Goal: Information Seeking & Learning: Check status

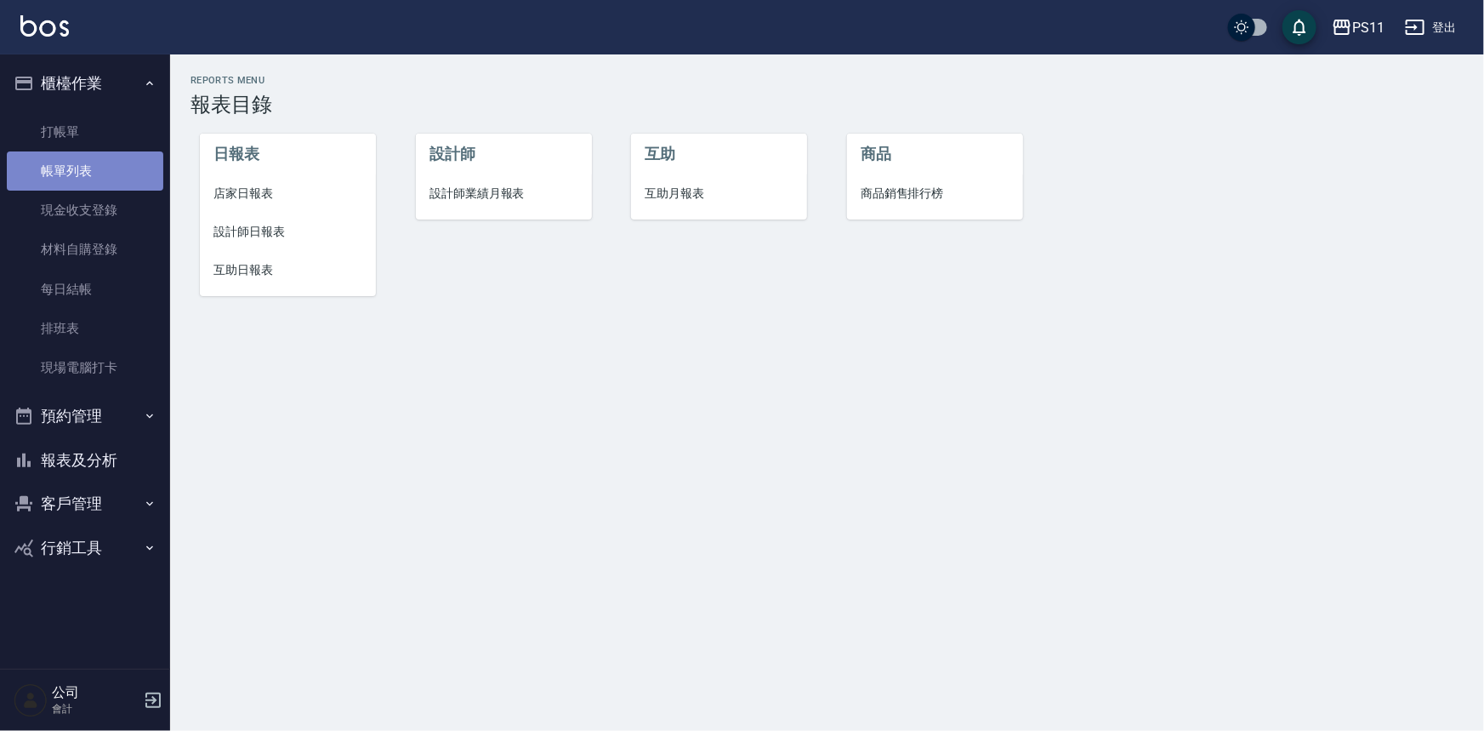
click at [92, 163] on link "帳單列表" at bounding box center [85, 170] width 156 height 39
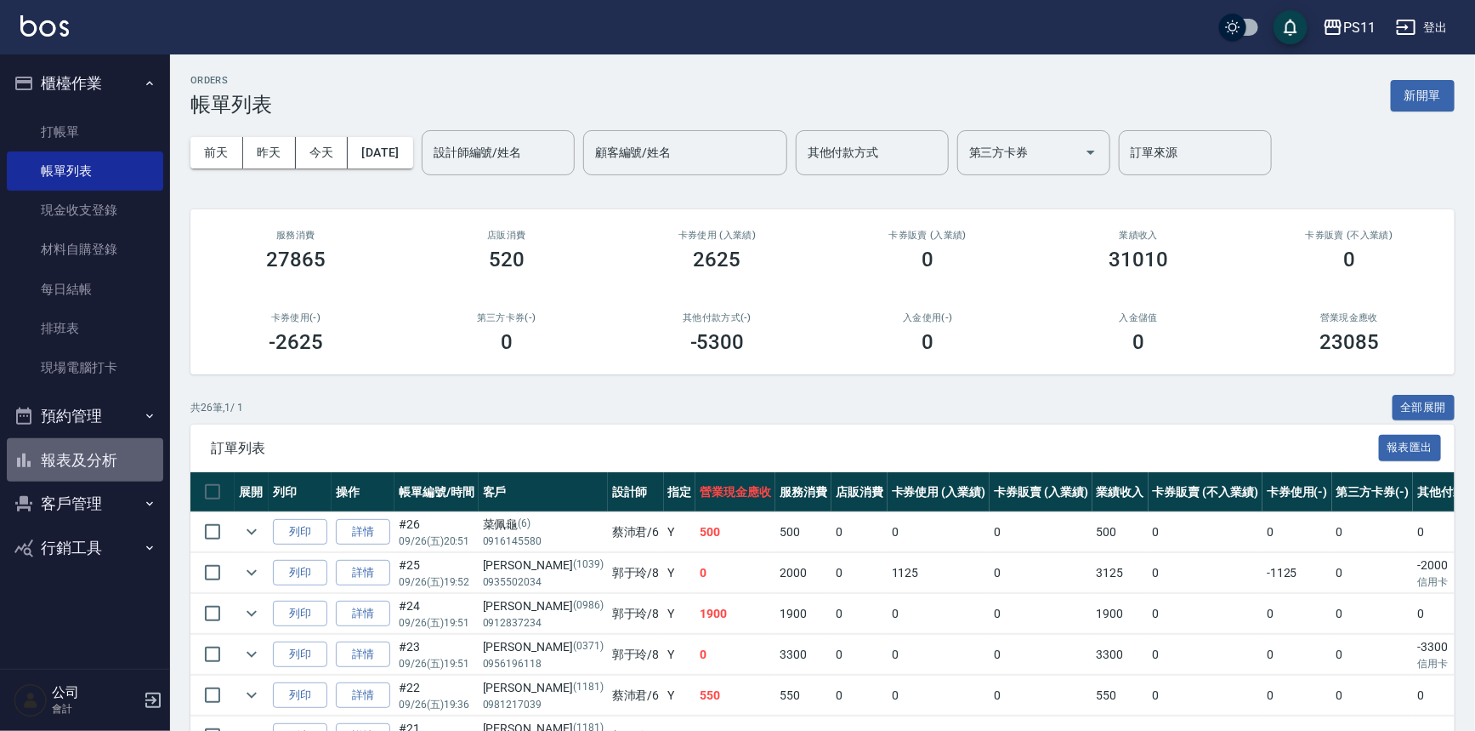
drag, startPoint x: 106, startPoint y: 458, endPoint x: 213, endPoint y: 412, distance: 115.8
click at [106, 459] on button "報表及分析" at bounding box center [85, 460] width 156 height 44
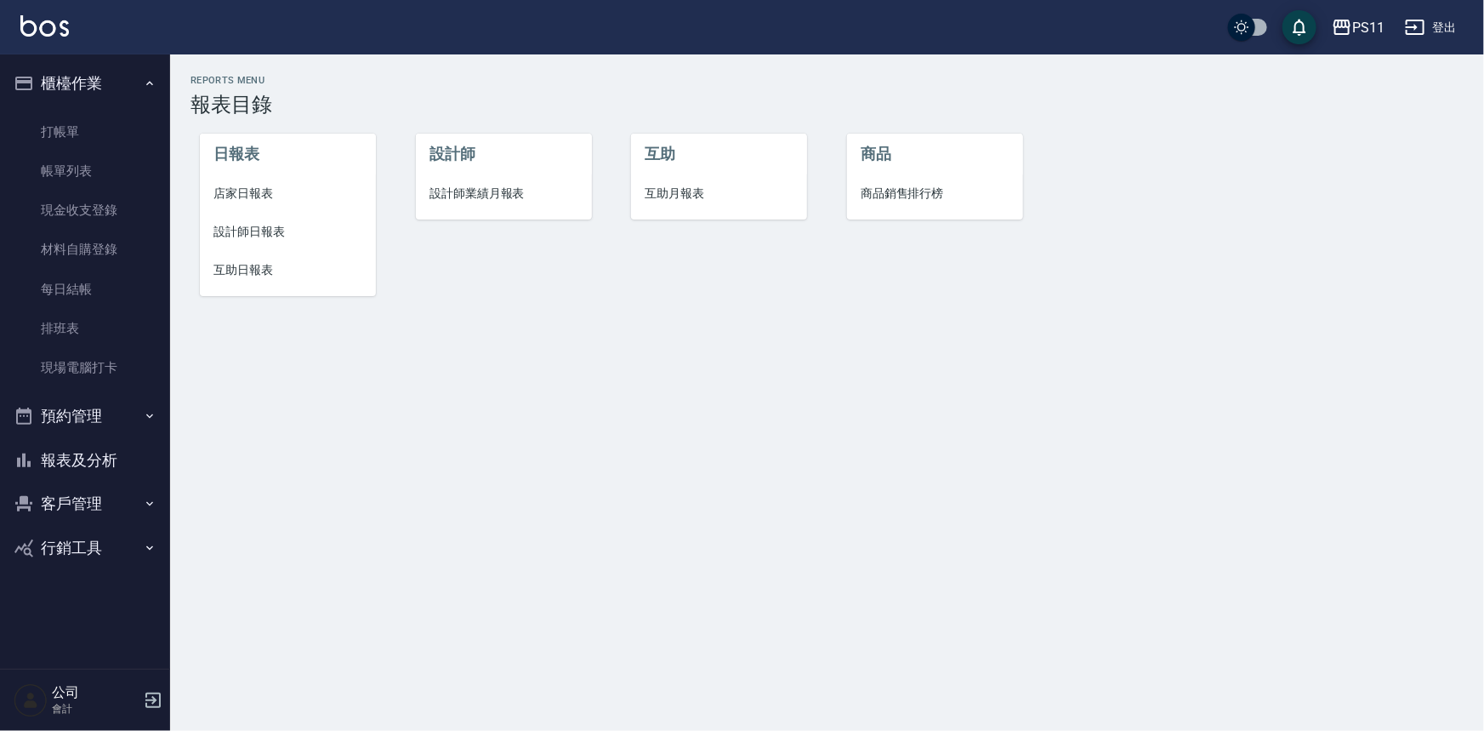
click at [271, 200] on span "店家日報表" at bounding box center [287, 194] width 149 height 18
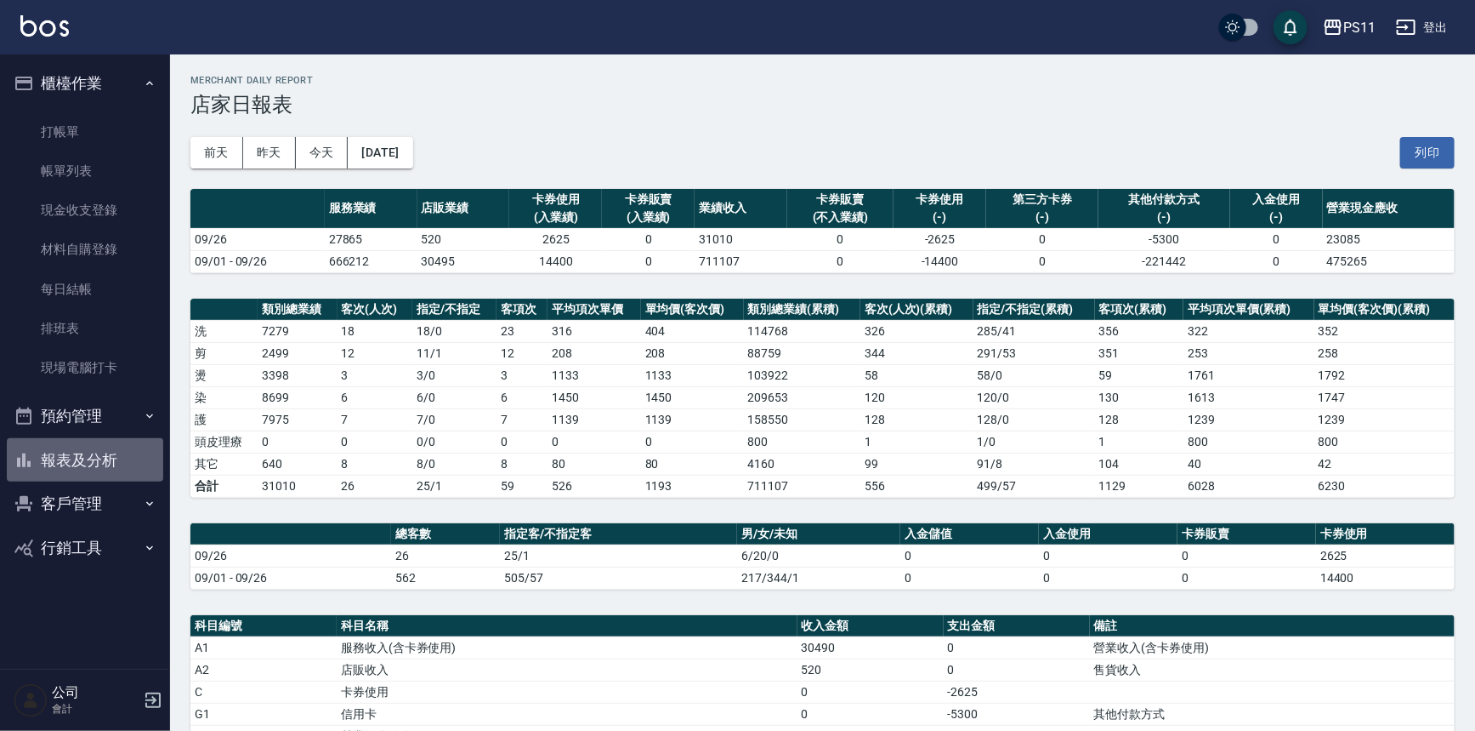
click at [85, 449] on button "報表及分析" at bounding box center [85, 460] width 156 height 44
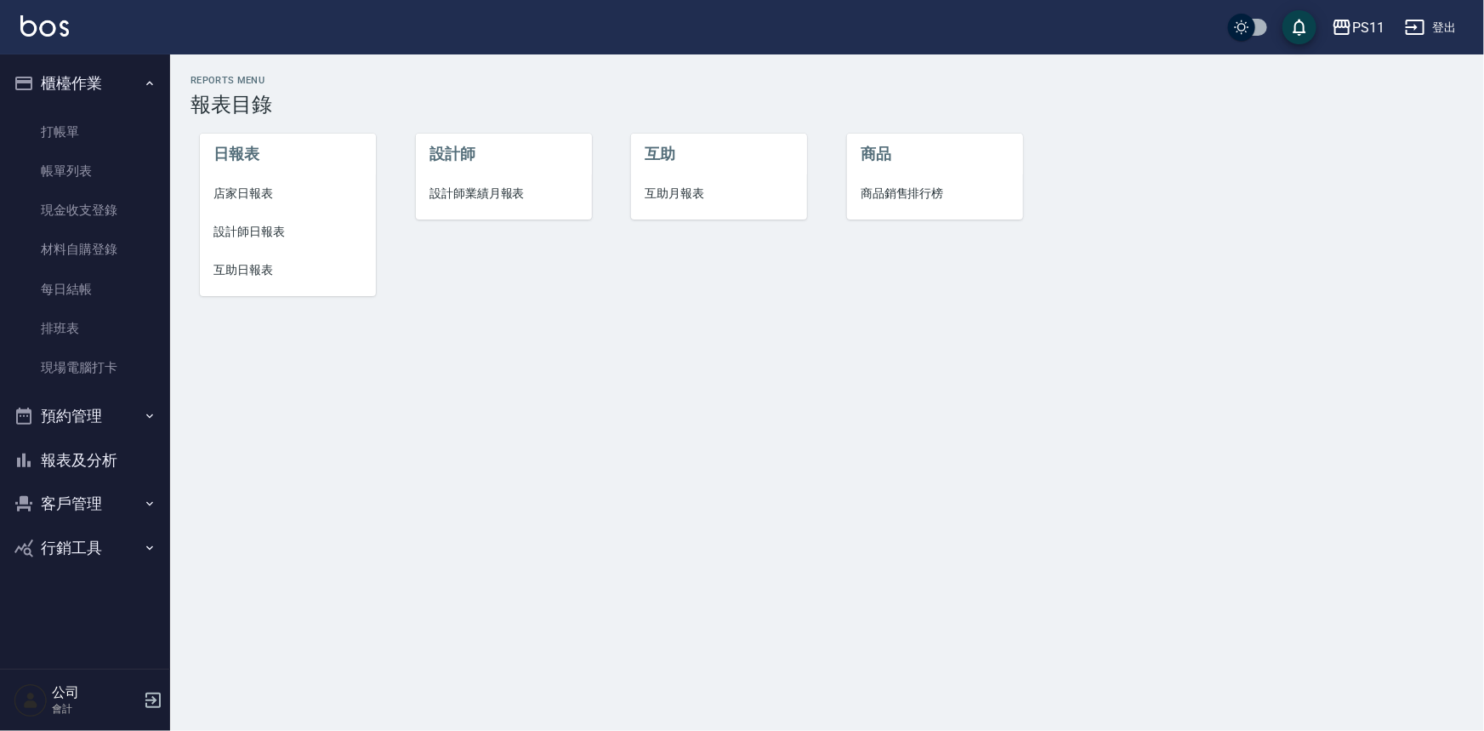
click at [282, 236] on span "設計師日報表" at bounding box center [287, 232] width 149 height 18
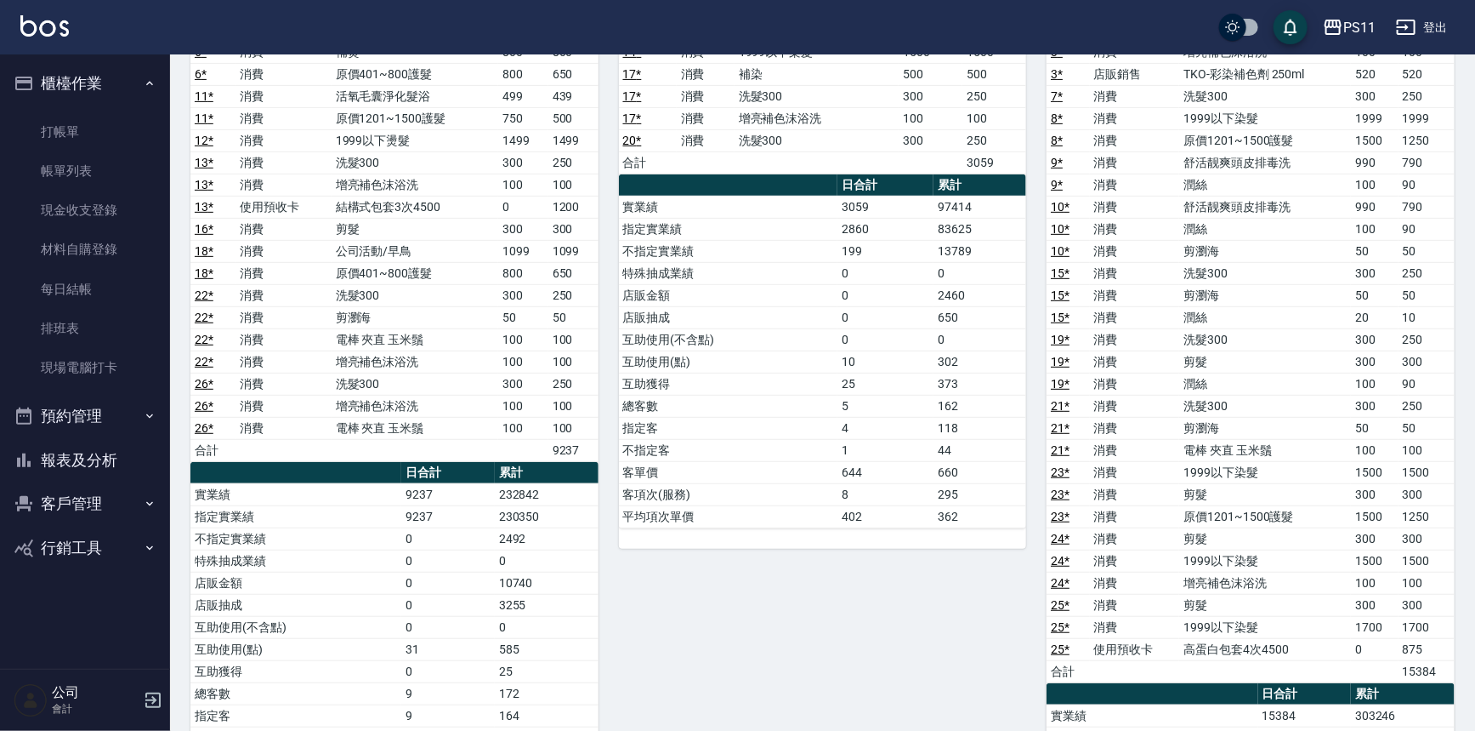
scroll to position [463, 0]
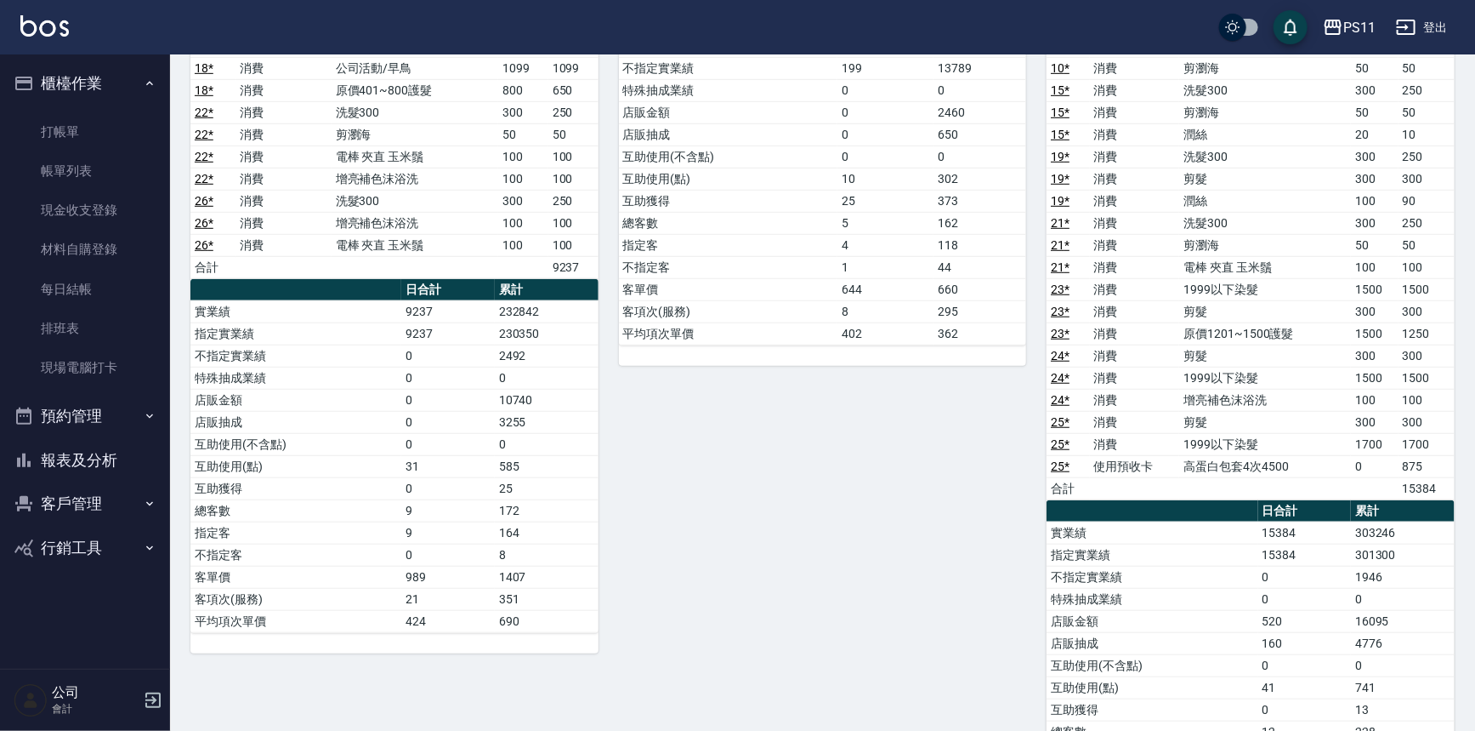
click at [705, 544] on div "7 [PERSON_NAME] [PERSON_NAME] [DATE] 日報表 單號 類別 項目 金額 業績 4 消費 不指定剪髮活動 199 199 5 …" at bounding box center [813, 289] width 429 height 1169
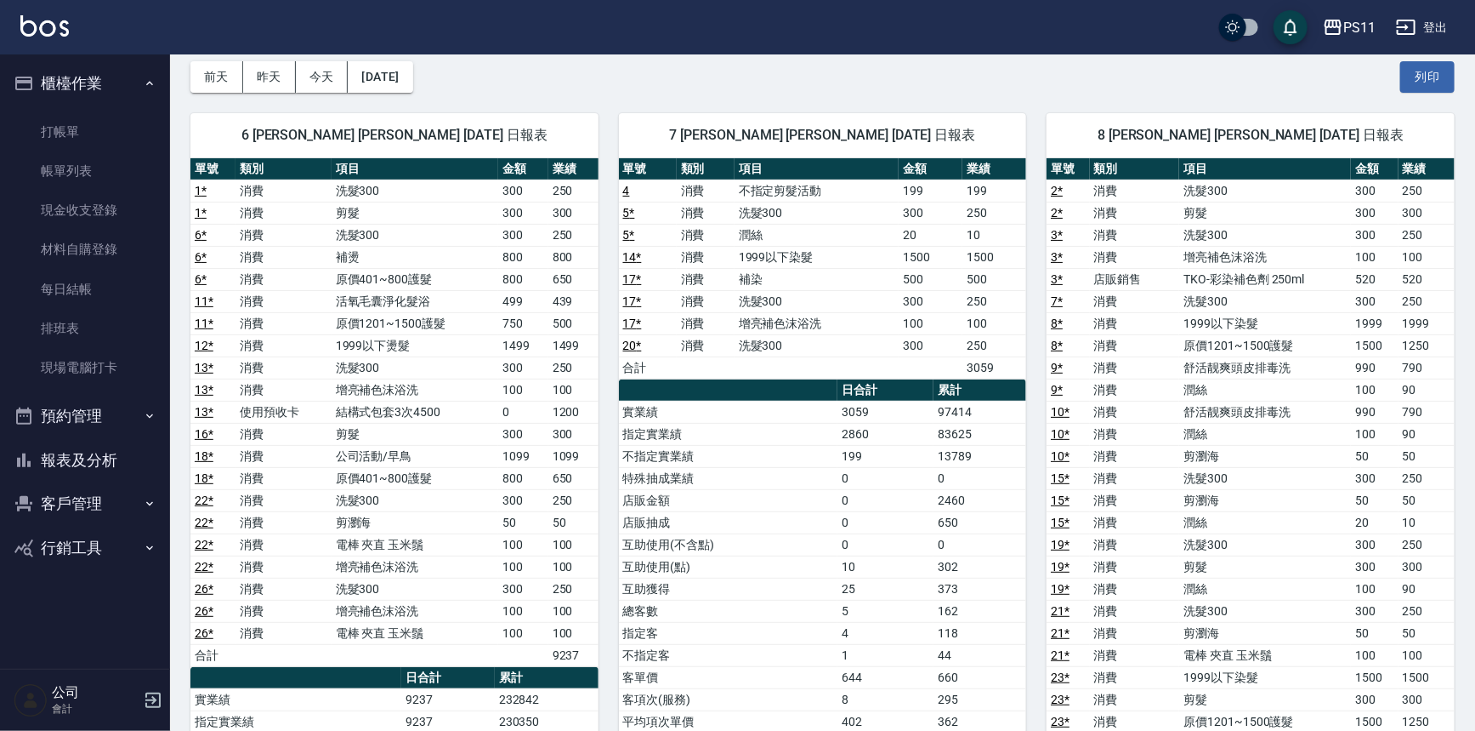
scroll to position [0, 0]
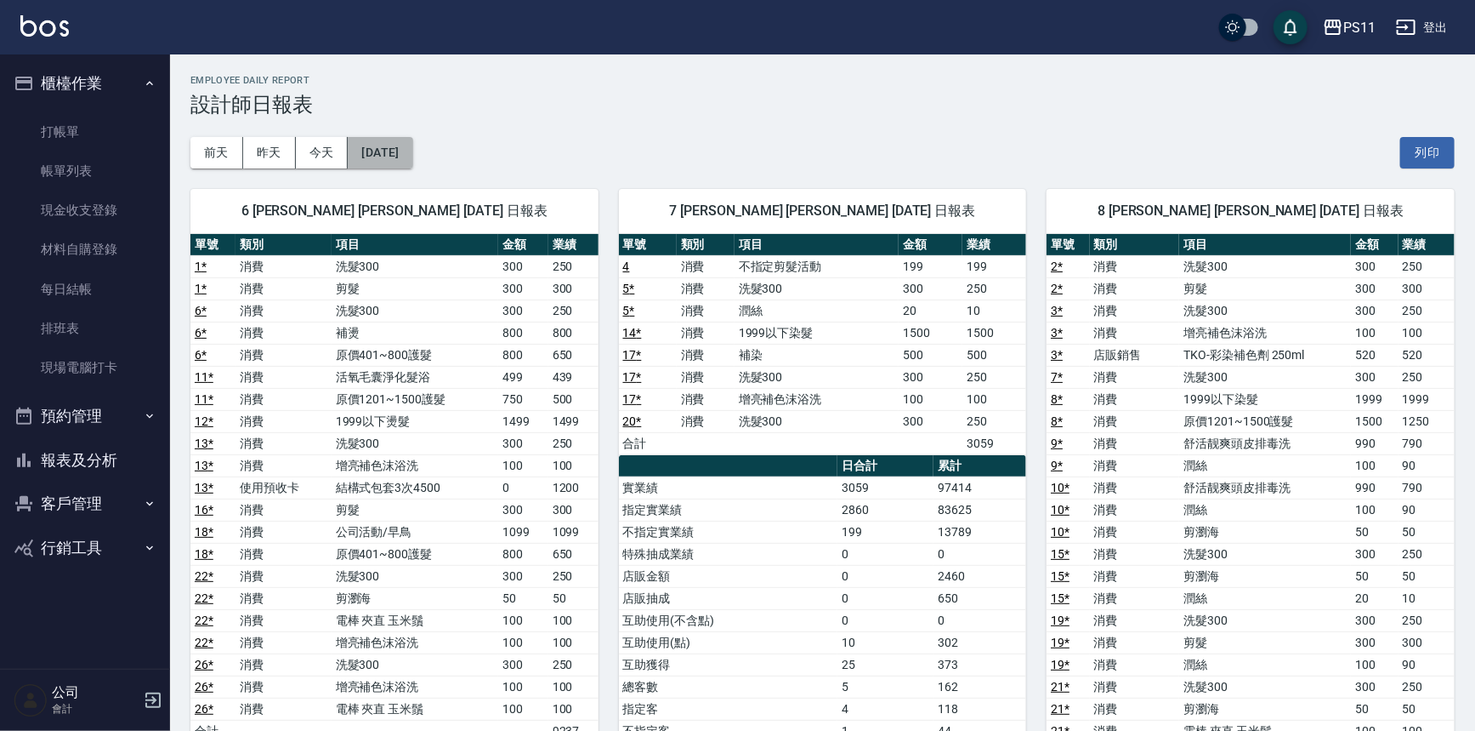
click at [412, 157] on button "[DATE]" at bounding box center [380, 152] width 65 height 31
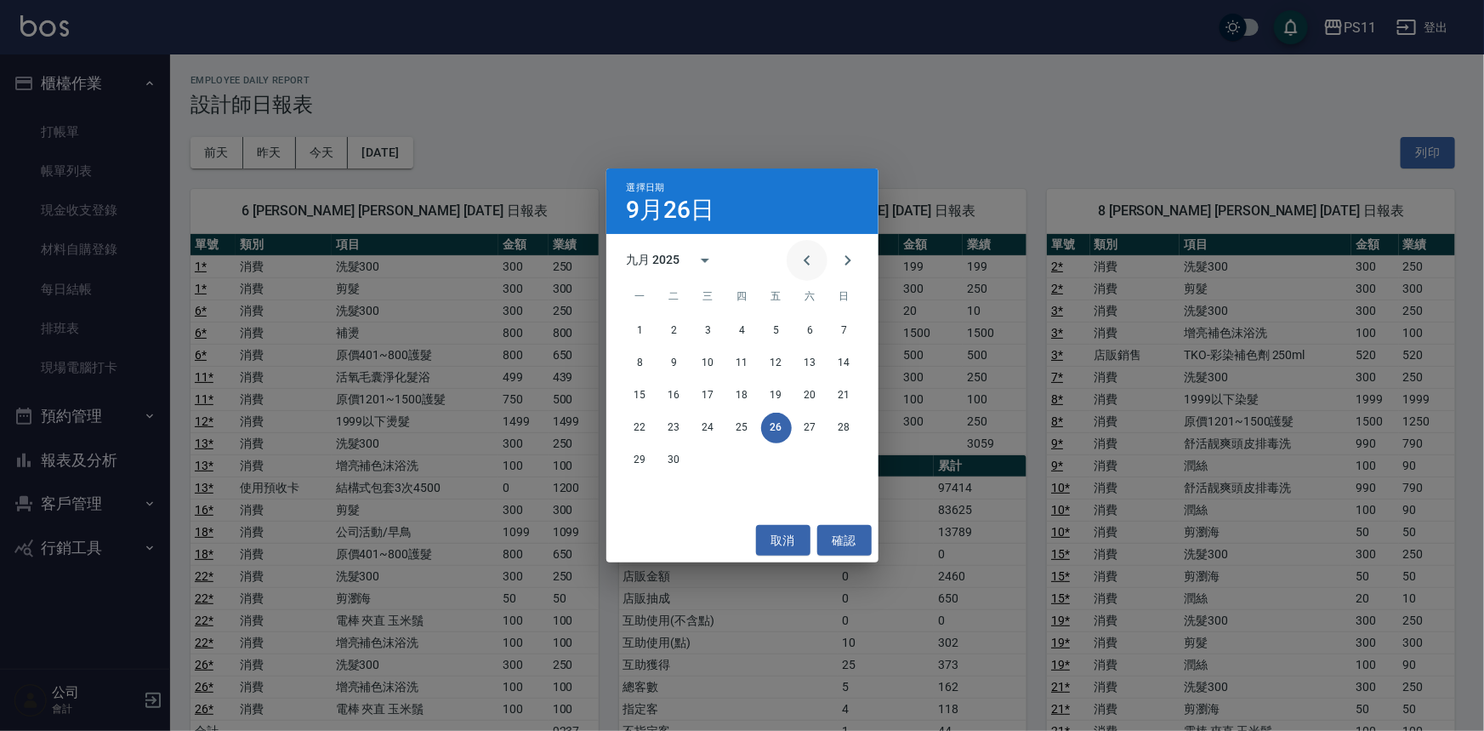
click at [805, 256] on icon "Previous month" at bounding box center [807, 260] width 20 height 20
click at [676, 464] on button "26" at bounding box center [674, 460] width 31 height 31
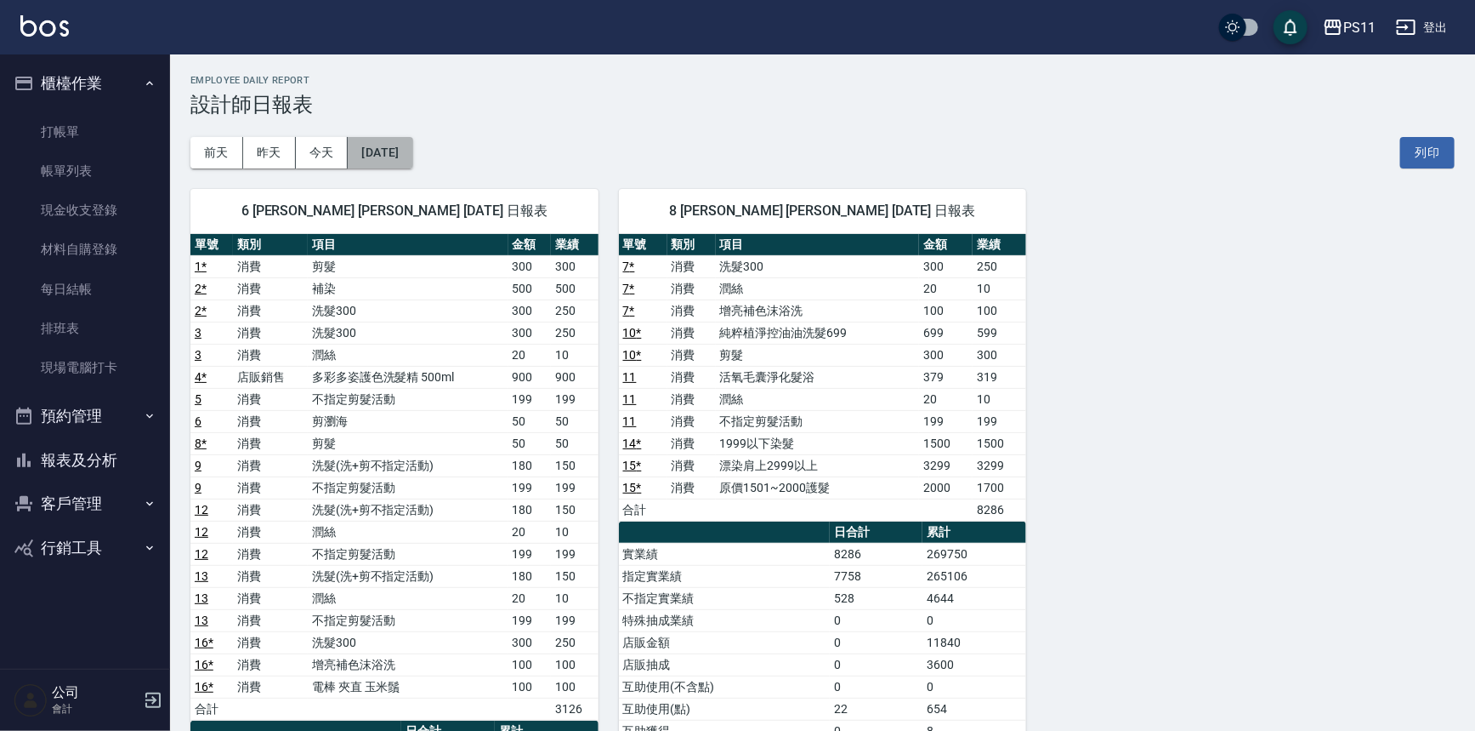
click at [412, 160] on button "[DATE]" at bounding box center [380, 152] width 65 height 31
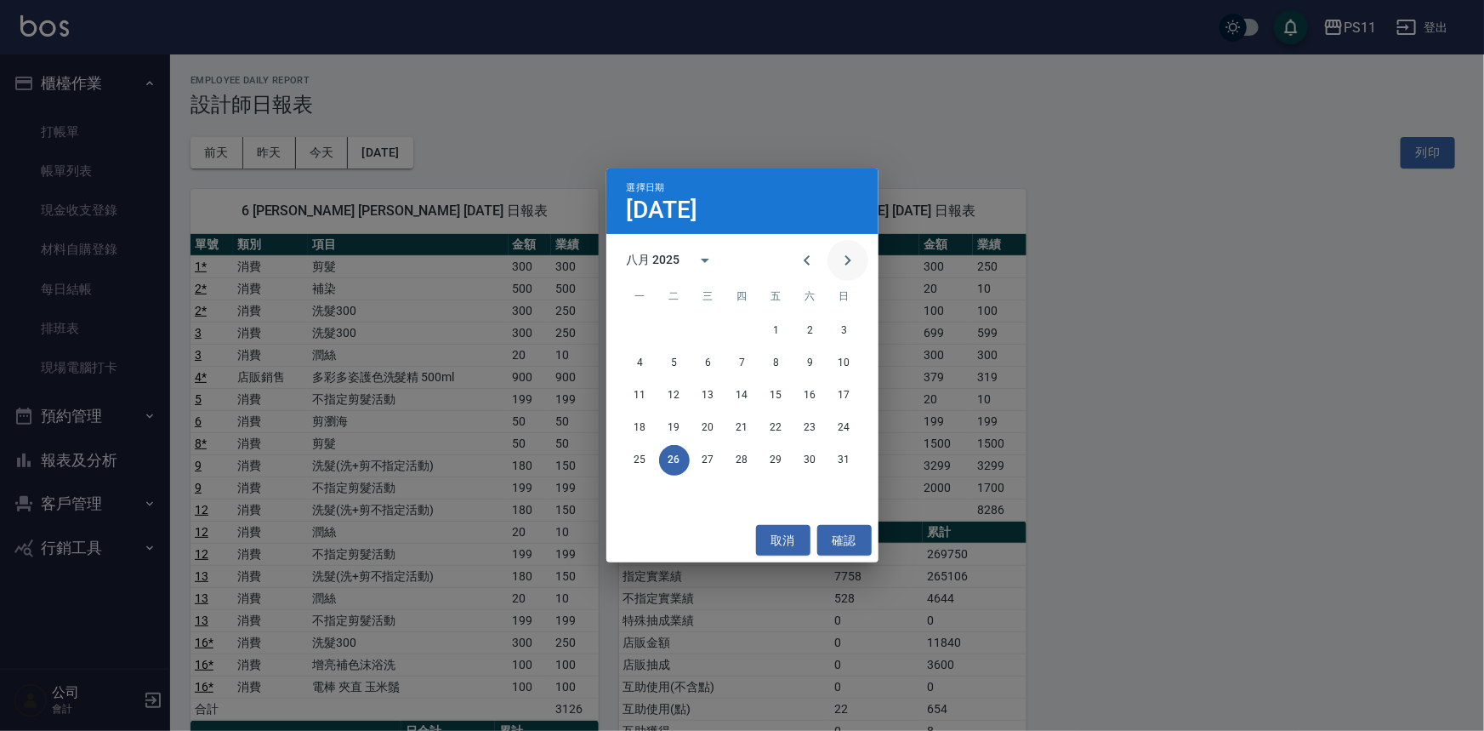
click at [854, 254] on icon "Next month" at bounding box center [848, 260] width 20 height 20
click at [776, 433] on button "26" at bounding box center [776, 427] width 31 height 31
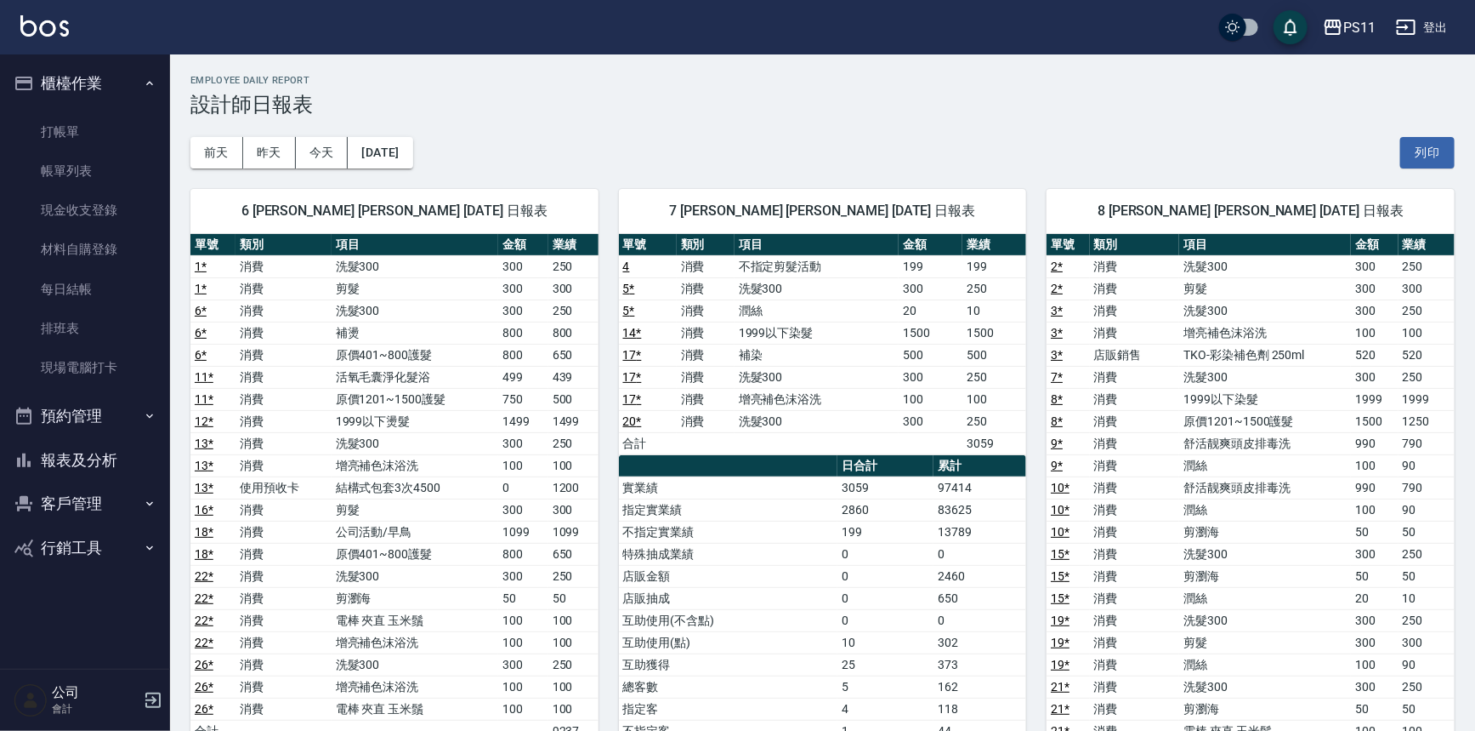
drag, startPoint x: 711, startPoint y: 519, endPoint x: 604, endPoint y: 241, distance: 298.0
click at [407, 154] on button "[DATE]" at bounding box center [380, 152] width 65 height 31
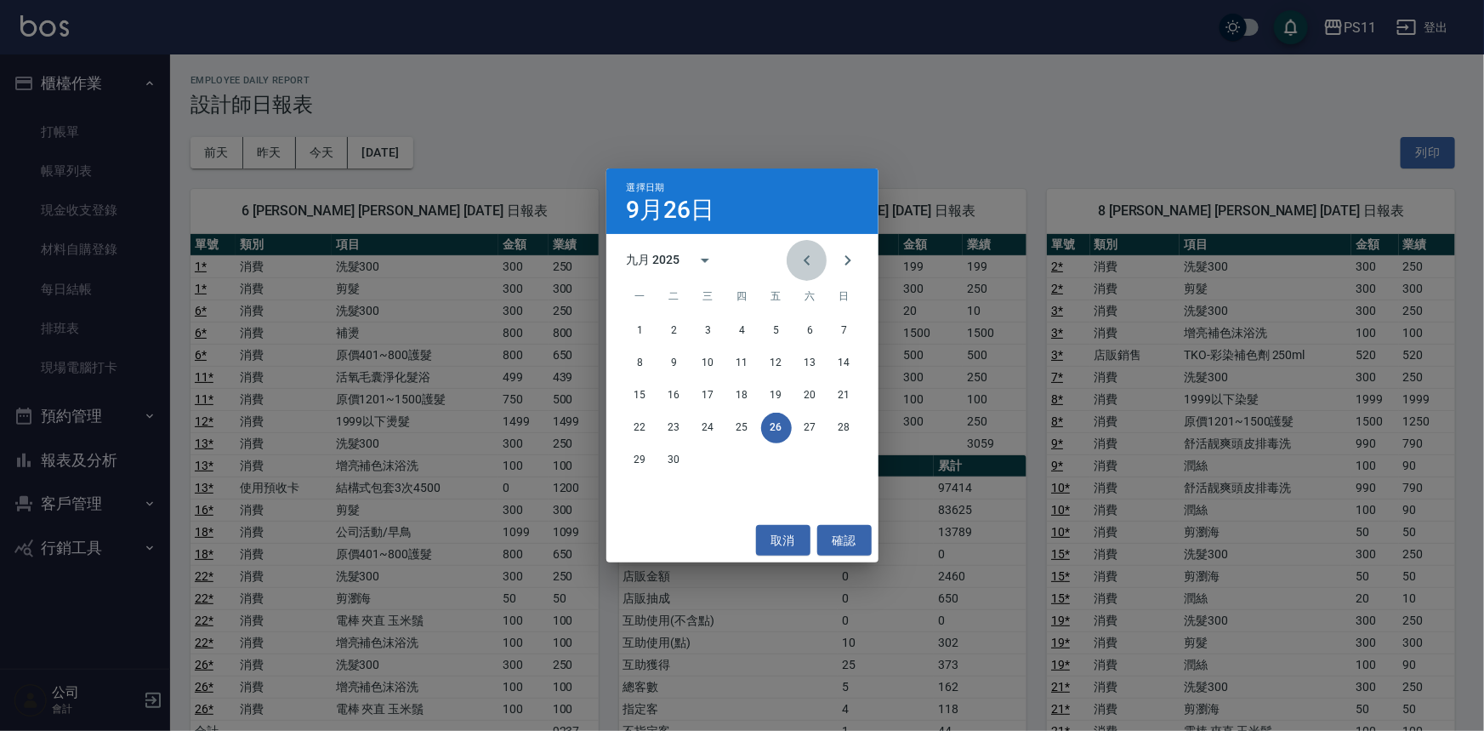
click at [801, 254] on icon "Previous month" at bounding box center [807, 260] width 20 height 20
click at [670, 464] on button "26" at bounding box center [674, 460] width 31 height 31
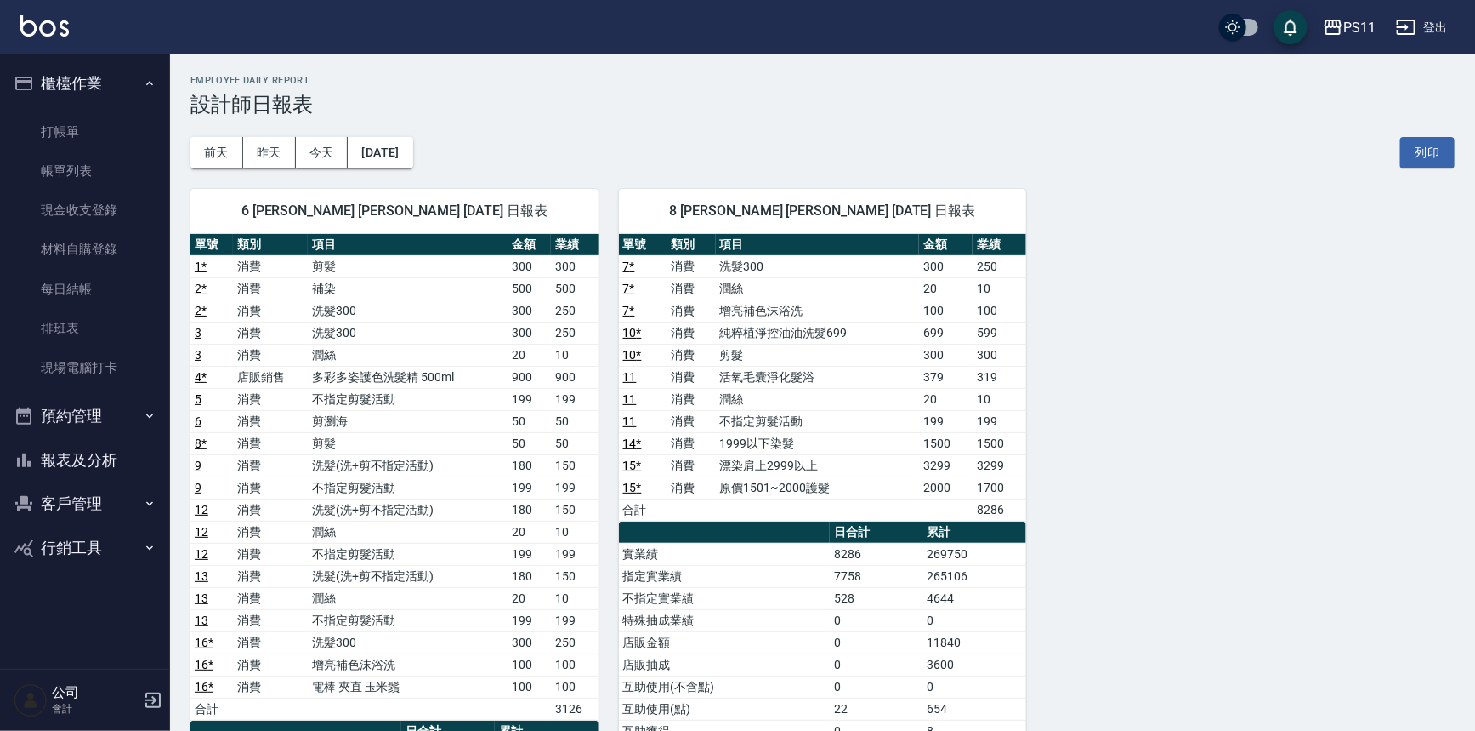
click at [722, 456] on td "漂染肩上2999以上" at bounding box center [818, 465] width 204 height 22
click at [101, 453] on button "報表及分析" at bounding box center [85, 460] width 156 height 44
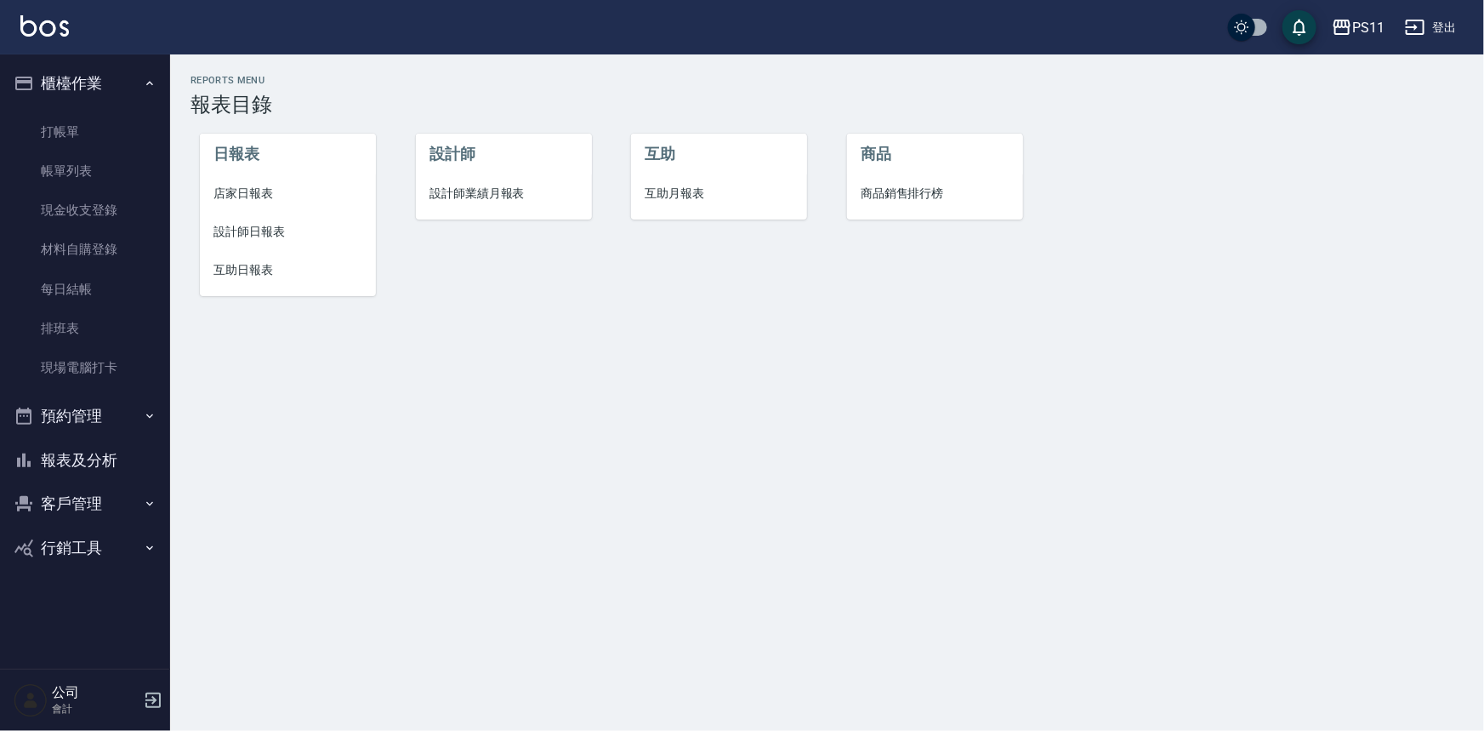
click at [247, 196] on span "店家日報表" at bounding box center [287, 194] width 149 height 18
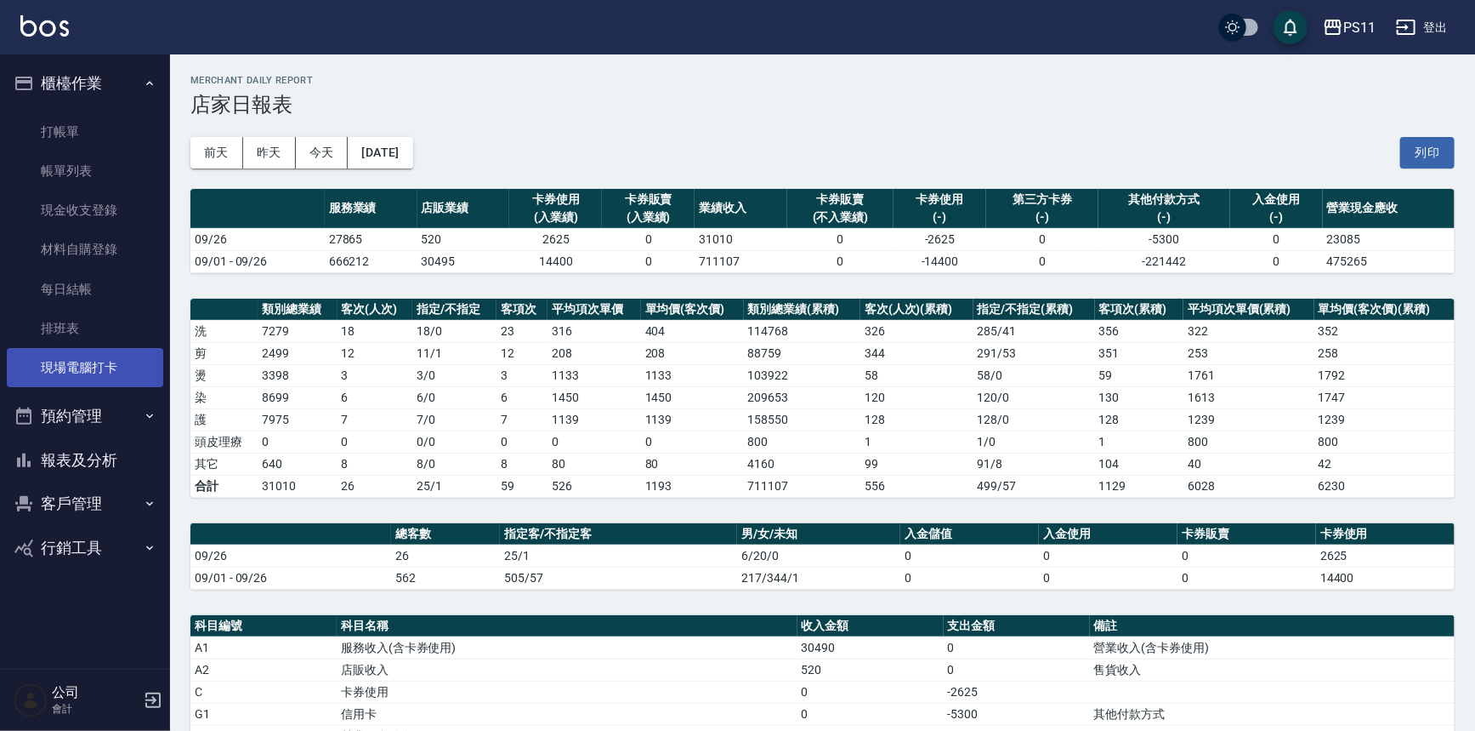
click at [107, 361] on link "現場電腦打卡" at bounding box center [85, 367] width 156 height 39
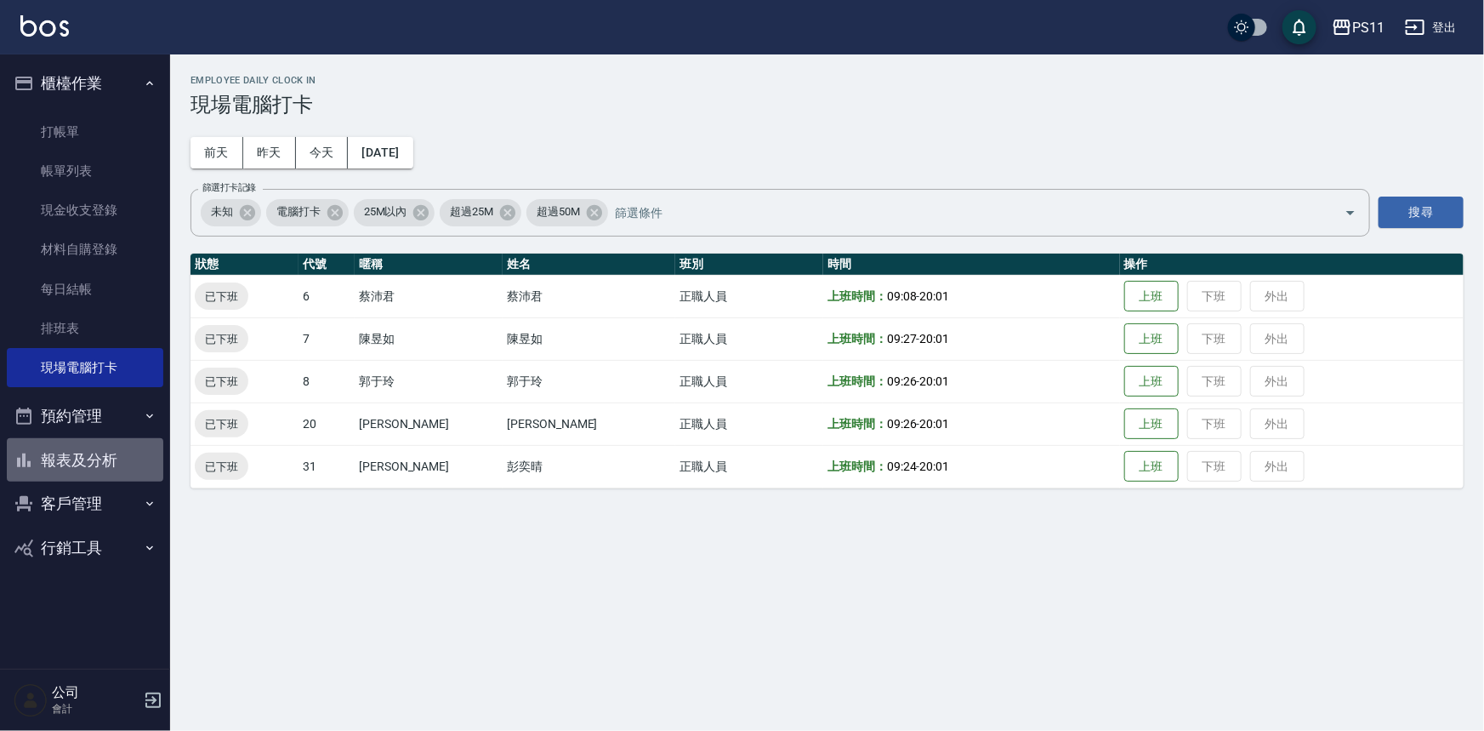
click at [124, 463] on button "報表及分析" at bounding box center [85, 460] width 156 height 44
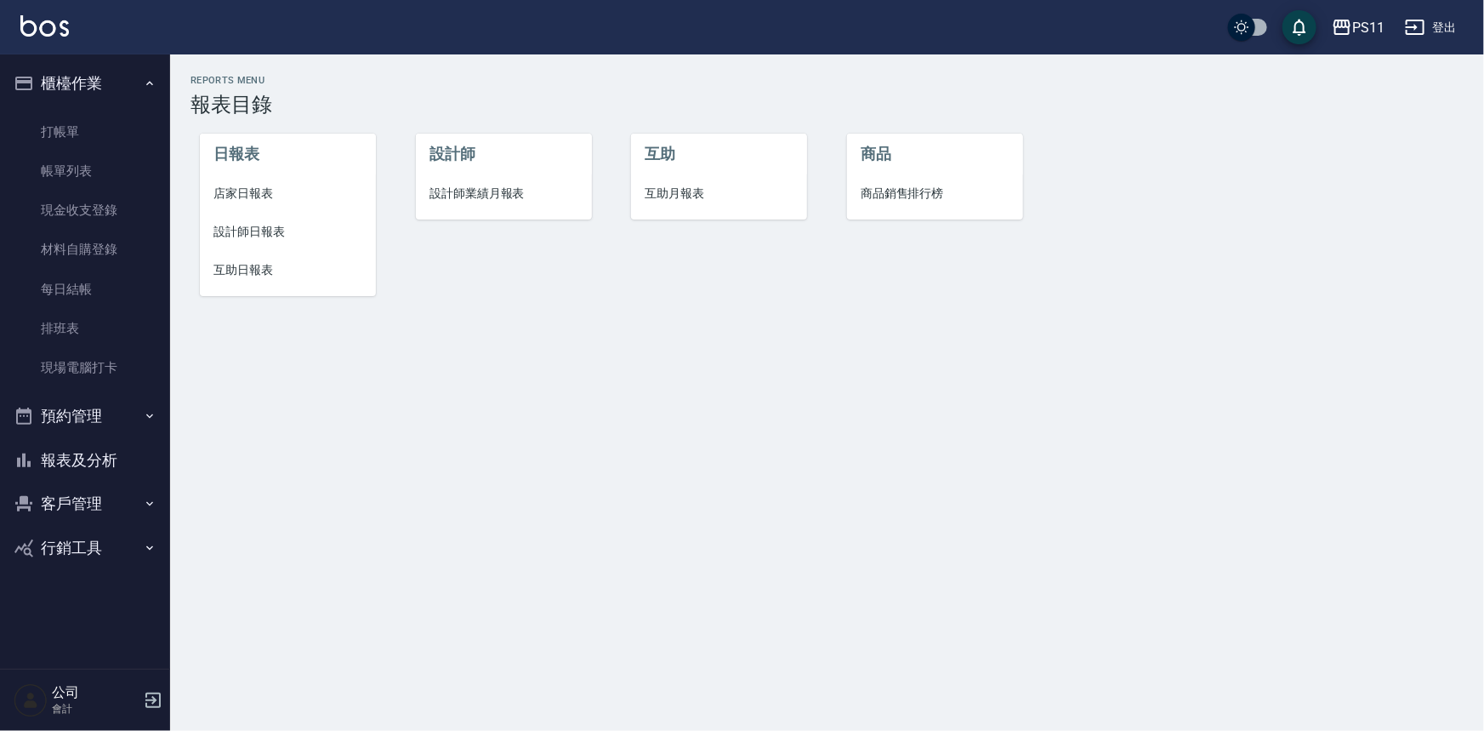
click at [278, 233] on span "設計師日報表" at bounding box center [287, 232] width 149 height 18
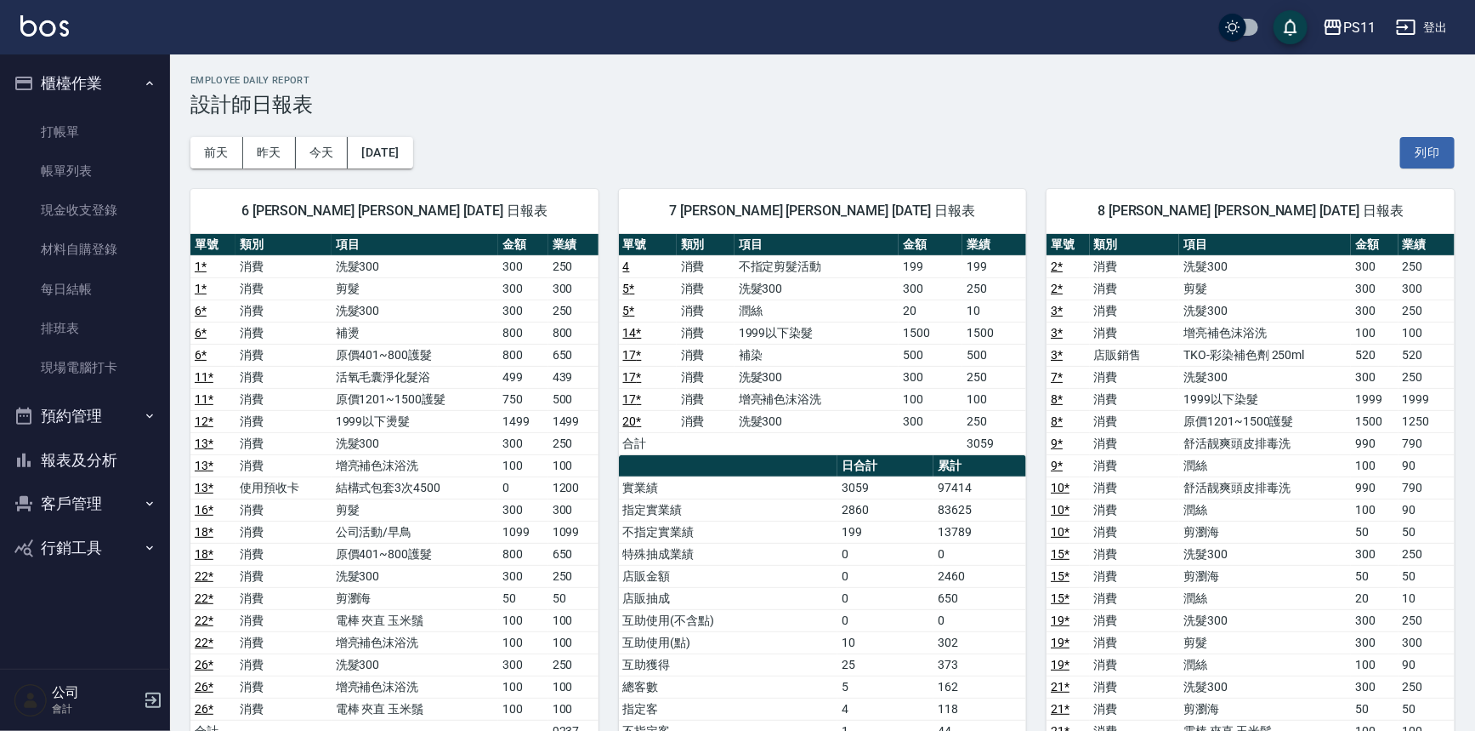
click at [975, 597] on td "650" at bounding box center [980, 598] width 93 height 22
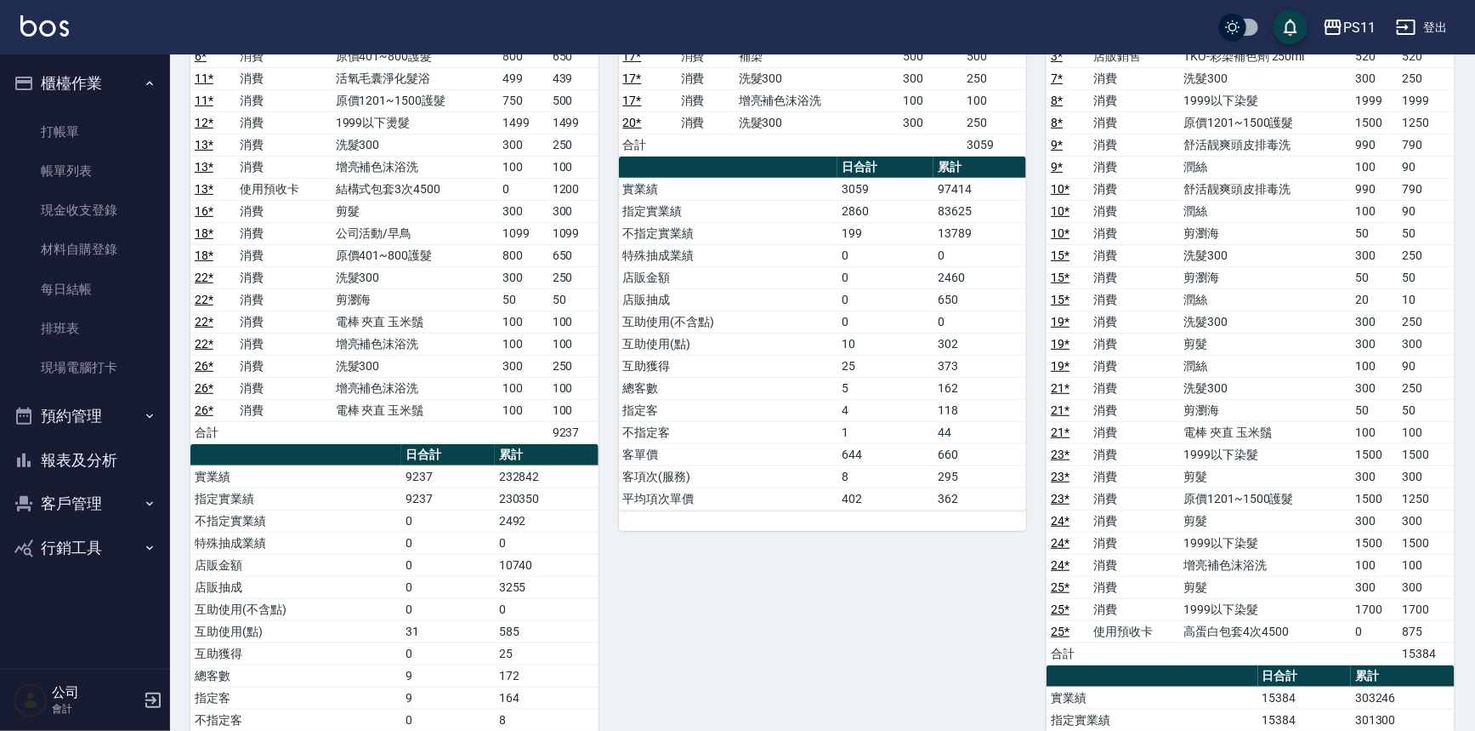
scroll to position [386, 0]
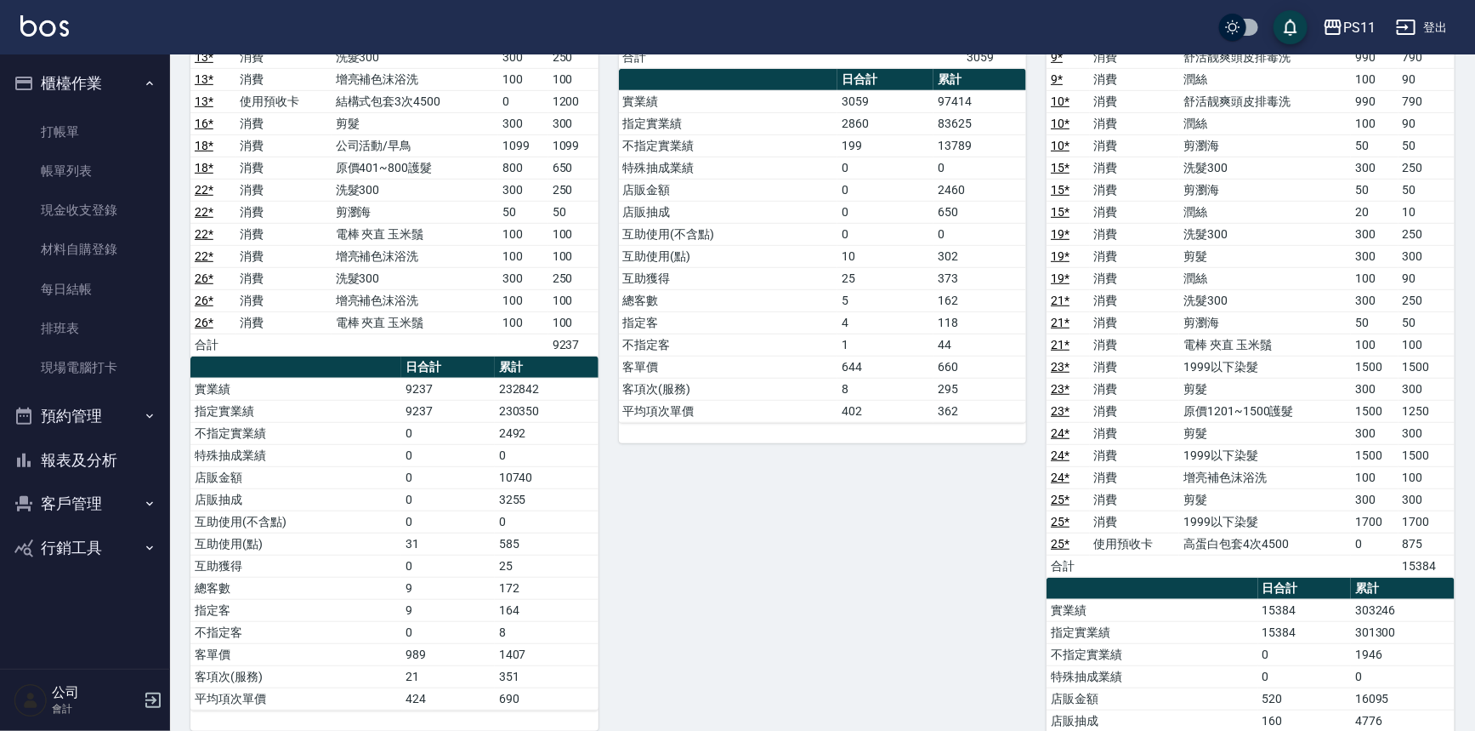
click at [1270, 614] on td "15384" at bounding box center [1306, 610] width 94 height 22
click at [754, 635] on div "7 [PERSON_NAME] [PERSON_NAME] [DATE] 日報表 單號 類別 項目 金額 業績 4 消費 不指定剪髮活動 199 199 5 …" at bounding box center [813, 366] width 429 height 1169
click at [124, 466] on button "報表及分析" at bounding box center [85, 460] width 156 height 44
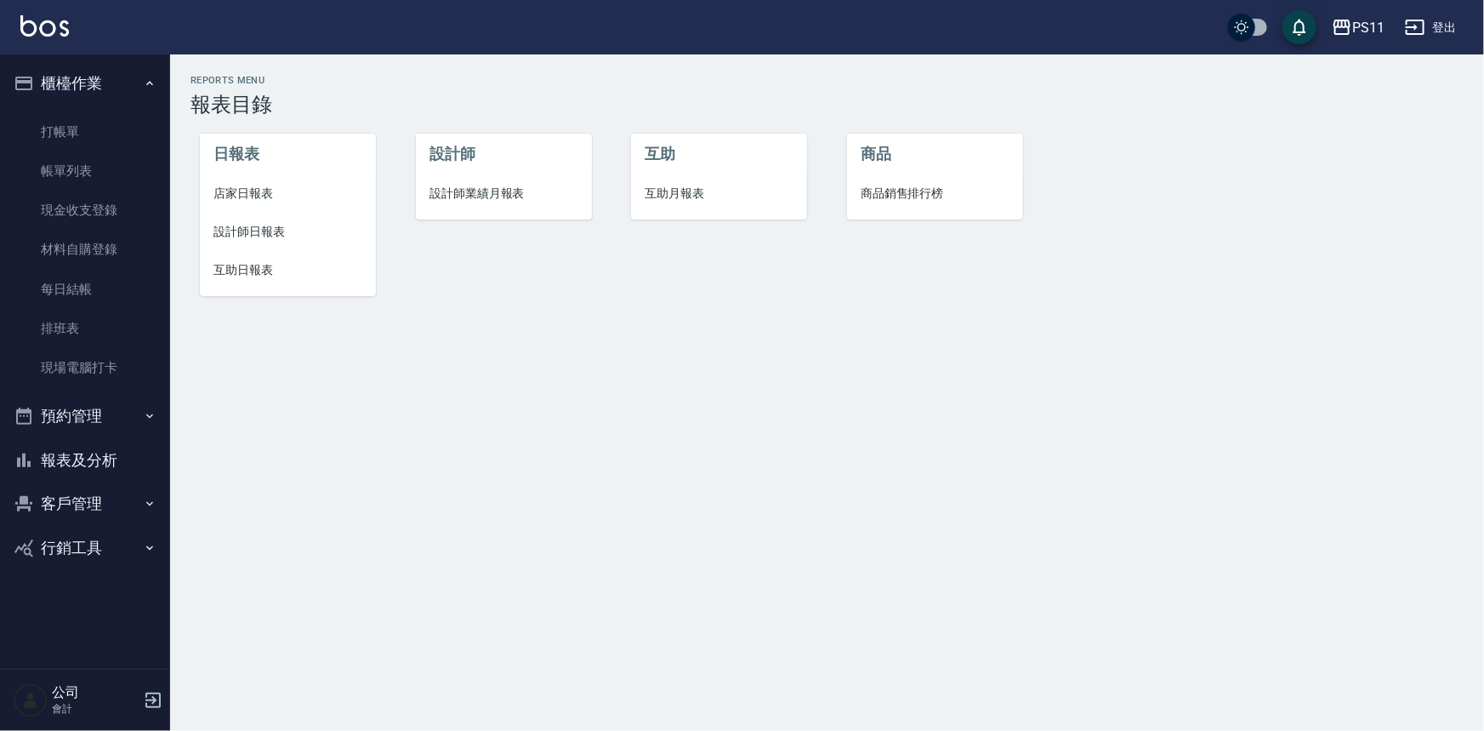
click at [278, 277] on span "互助日報表" at bounding box center [287, 270] width 149 height 18
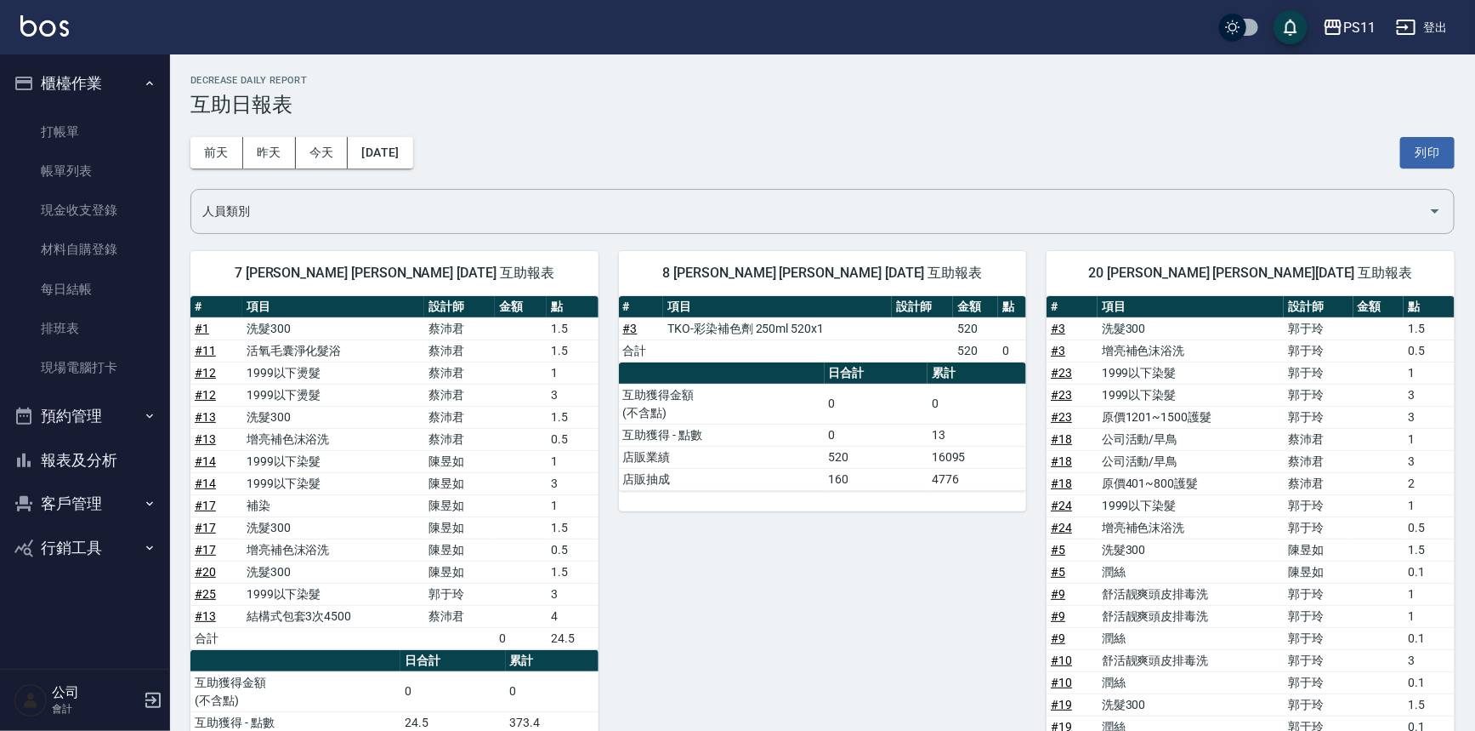
click at [960, 611] on div "8 [PERSON_NAME] [PERSON_NAME] [DATE] 互助報表 # 項目 設計師 金額 點 # 3 TKO-彩染補色劑 250ml 520…" at bounding box center [813, 580] width 429 height 701
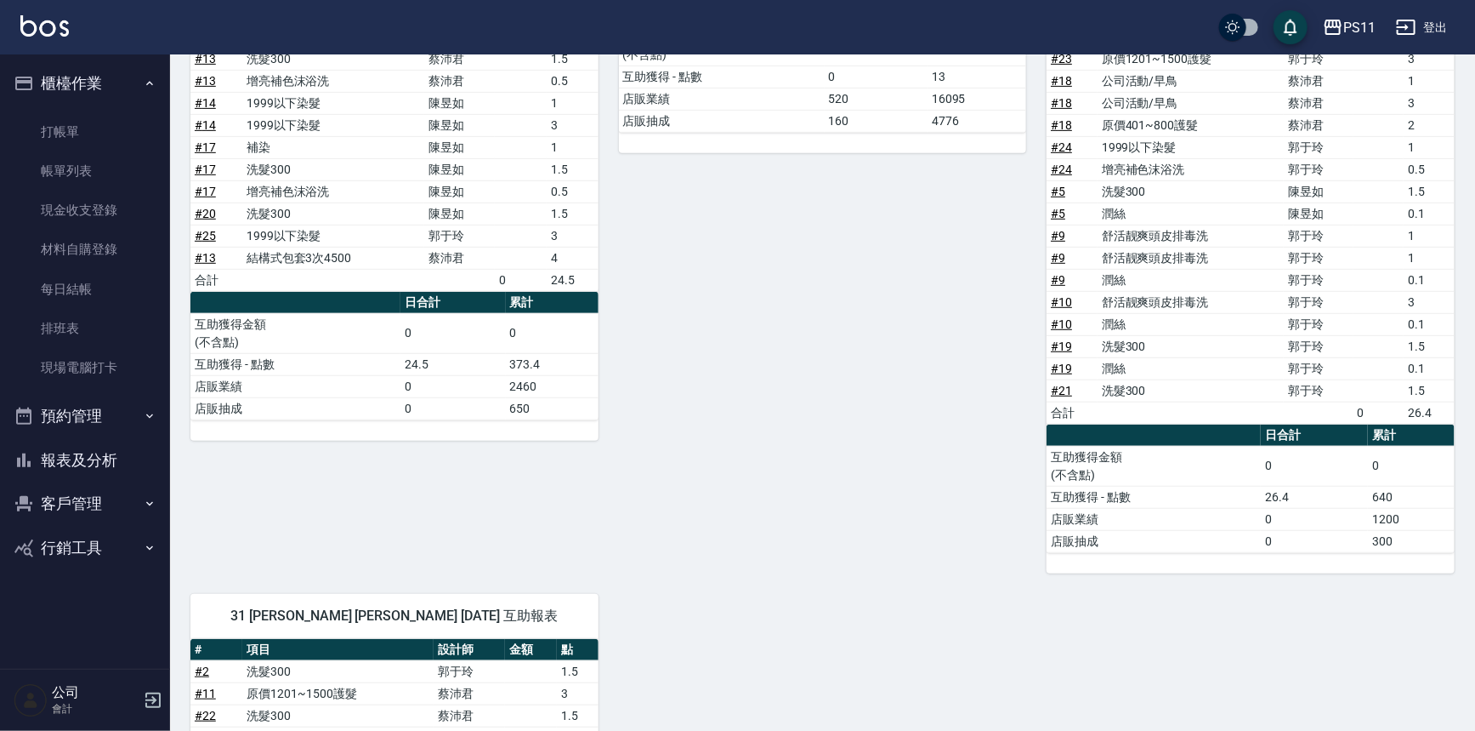
scroll to position [331, 0]
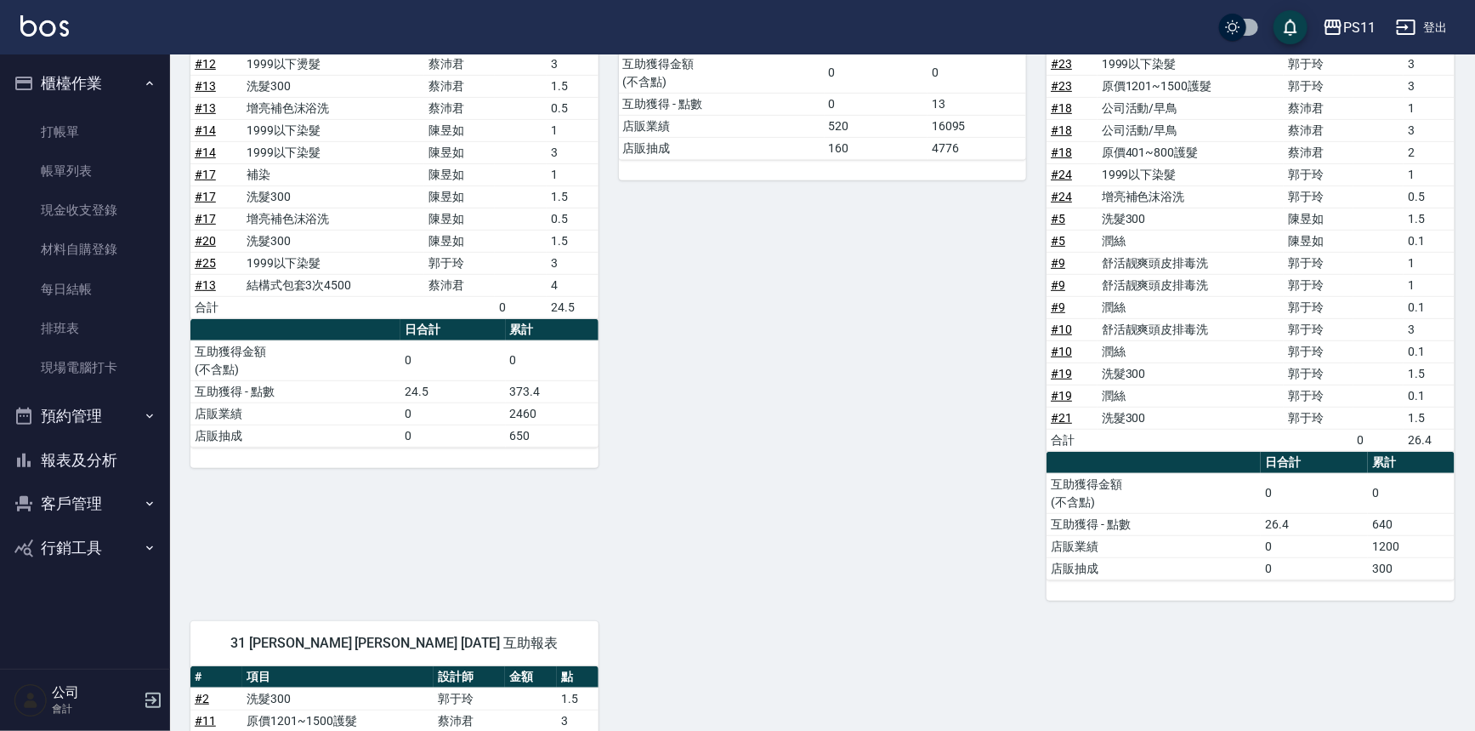
click at [119, 475] on button "報表及分析" at bounding box center [85, 460] width 156 height 44
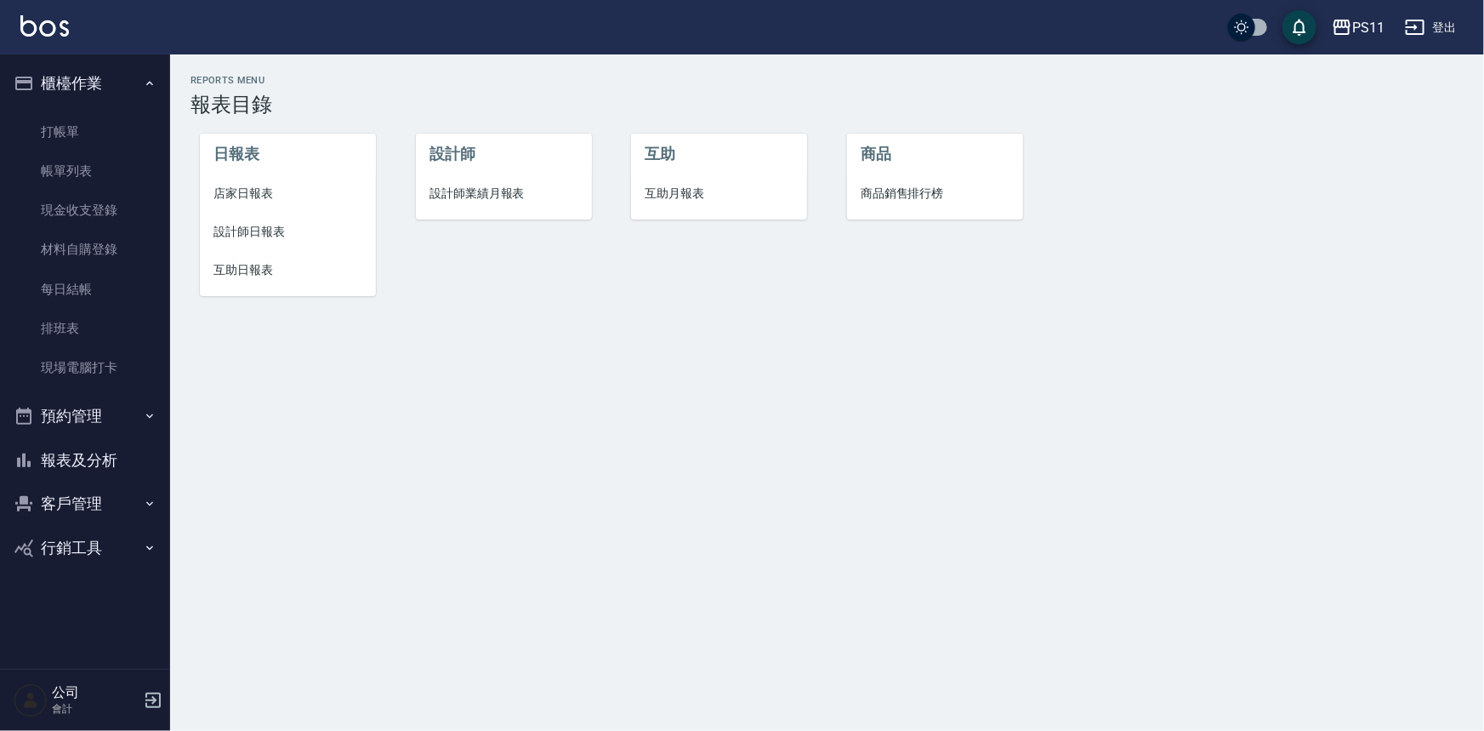
click at [255, 202] on span "店家日報表" at bounding box center [287, 194] width 149 height 18
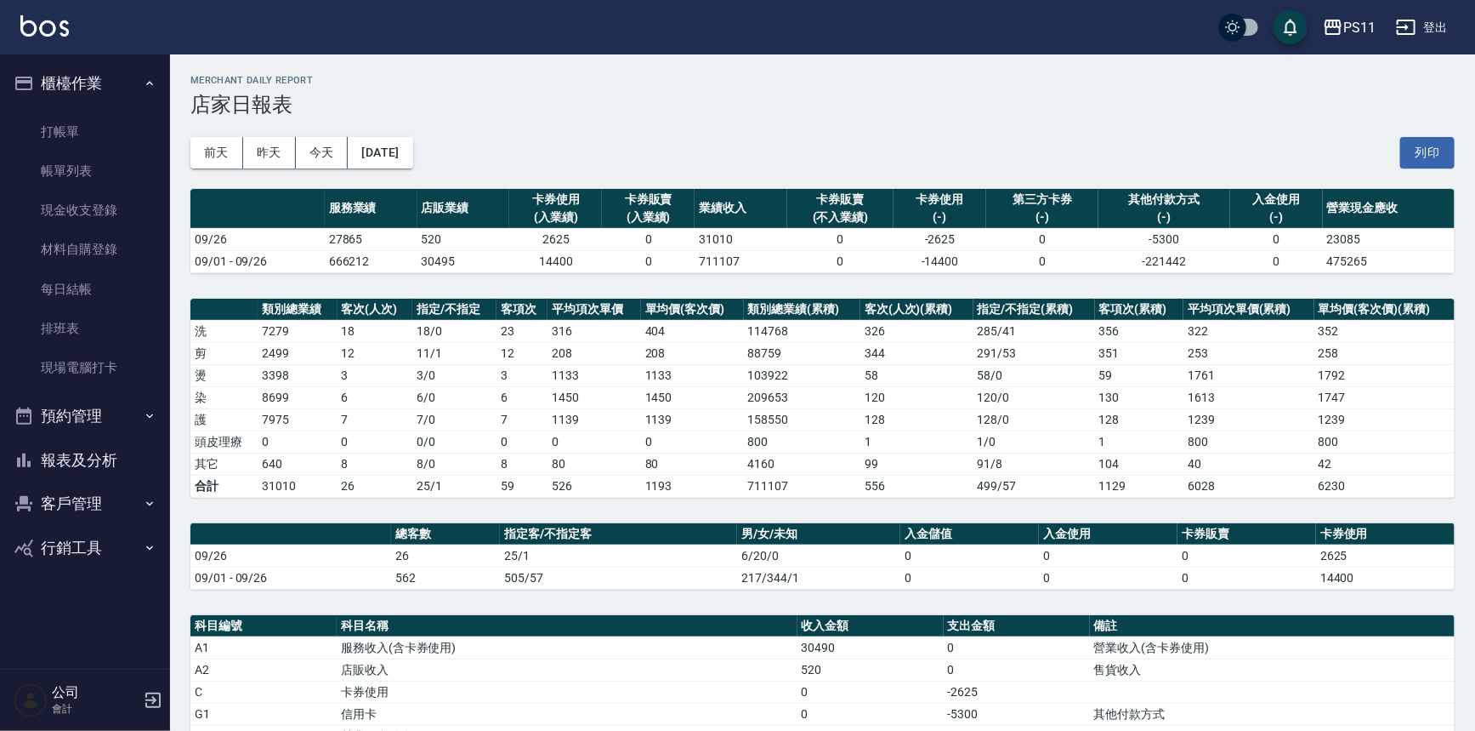
click at [867, 389] on td "120" at bounding box center [917, 397] width 113 height 22
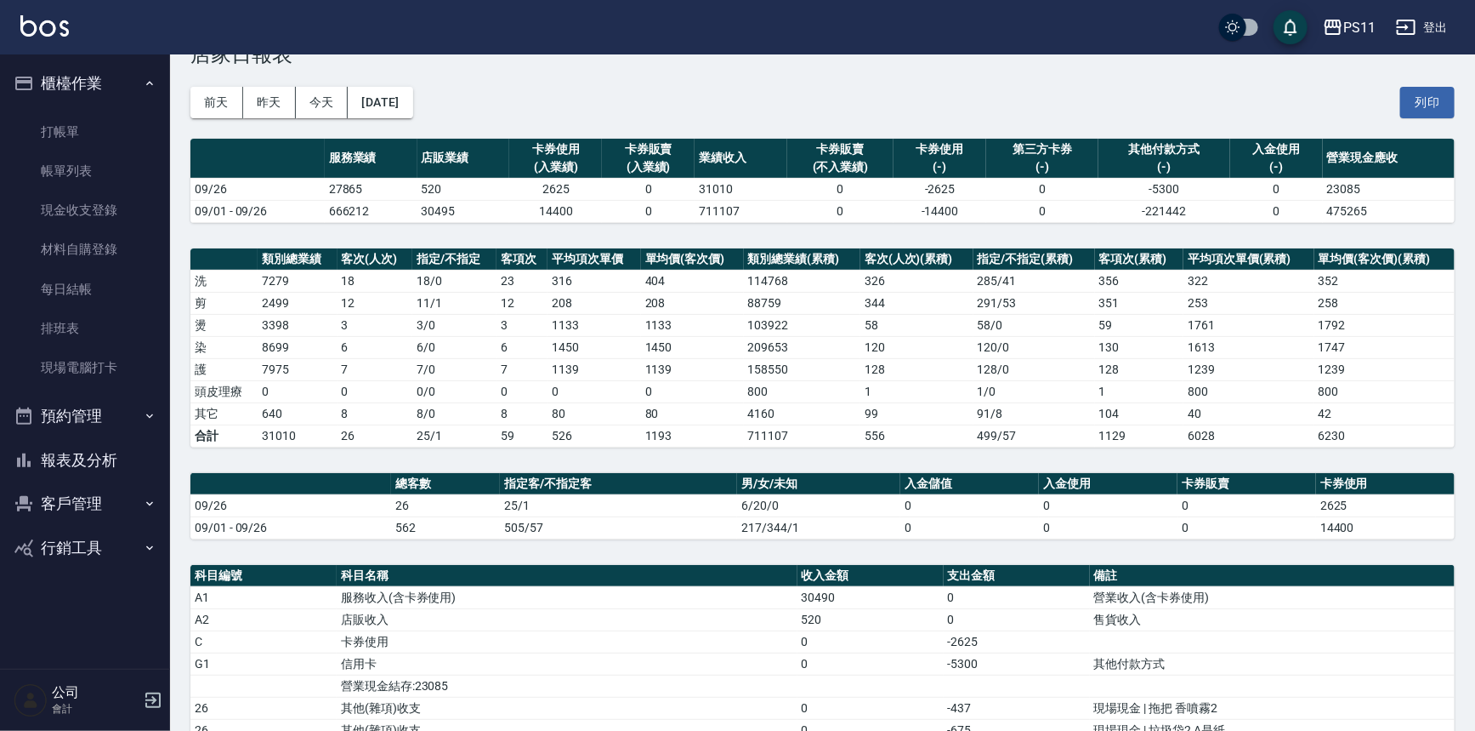
scroll to position [77, 0]
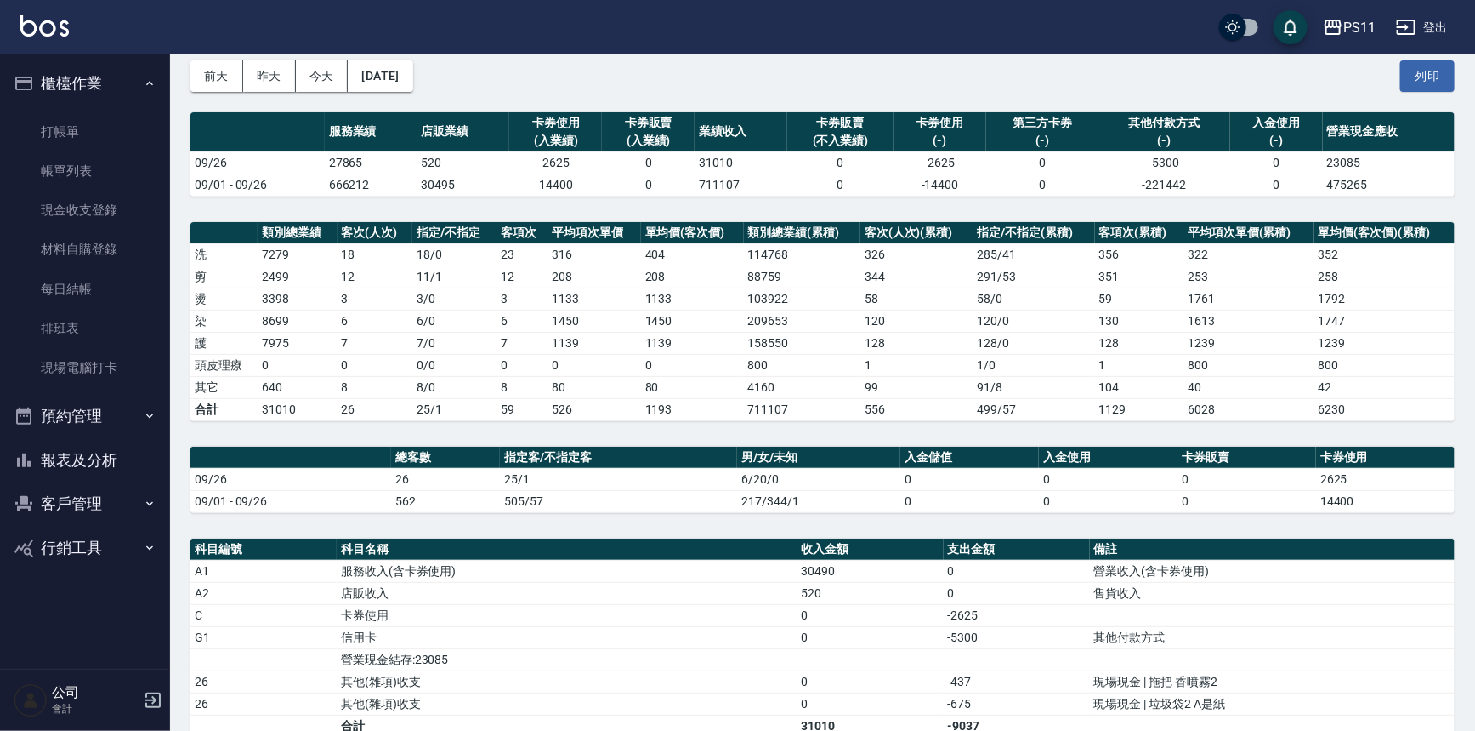
click at [567, 495] on td "505/57" at bounding box center [618, 501] width 237 height 22
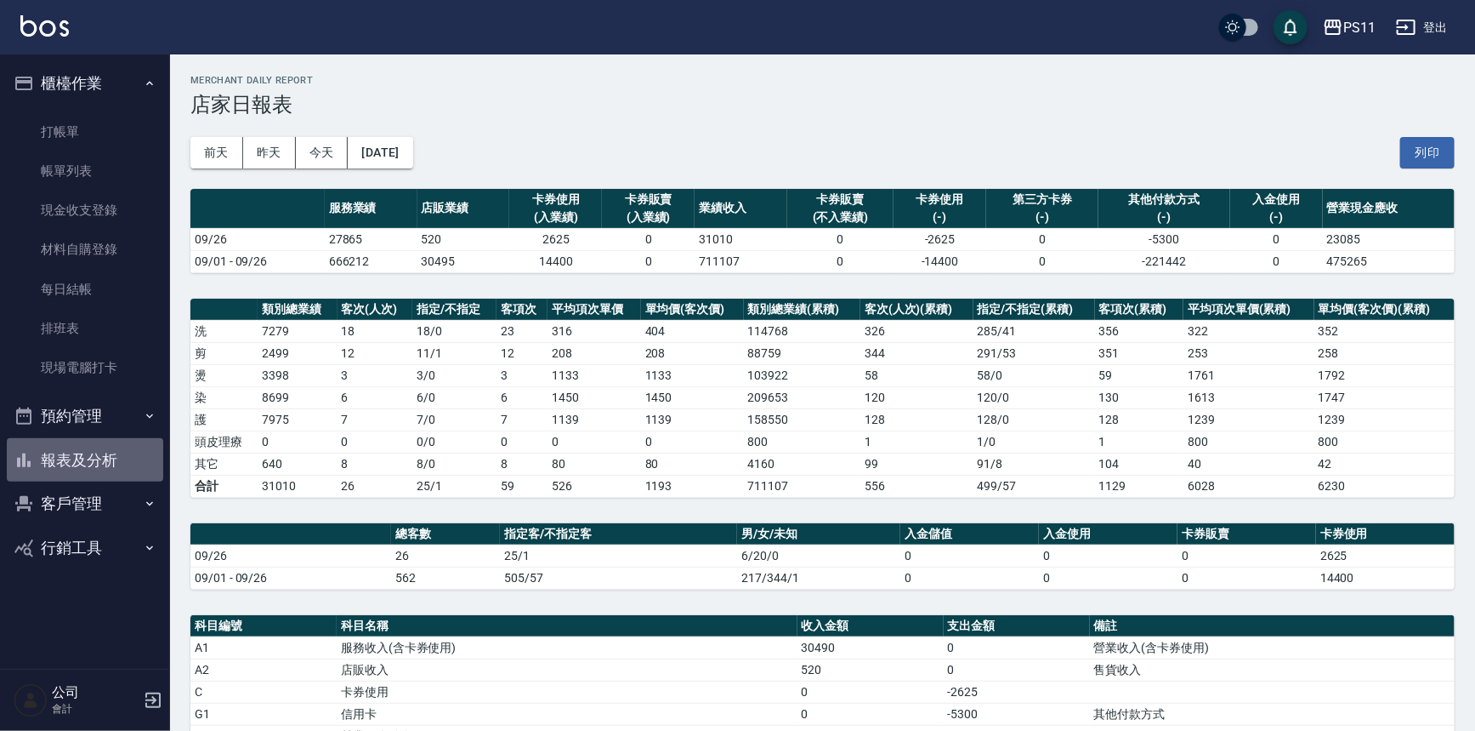
click at [128, 457] on button "報表及分析" at bounding box center [85, 460] width 156 height 44
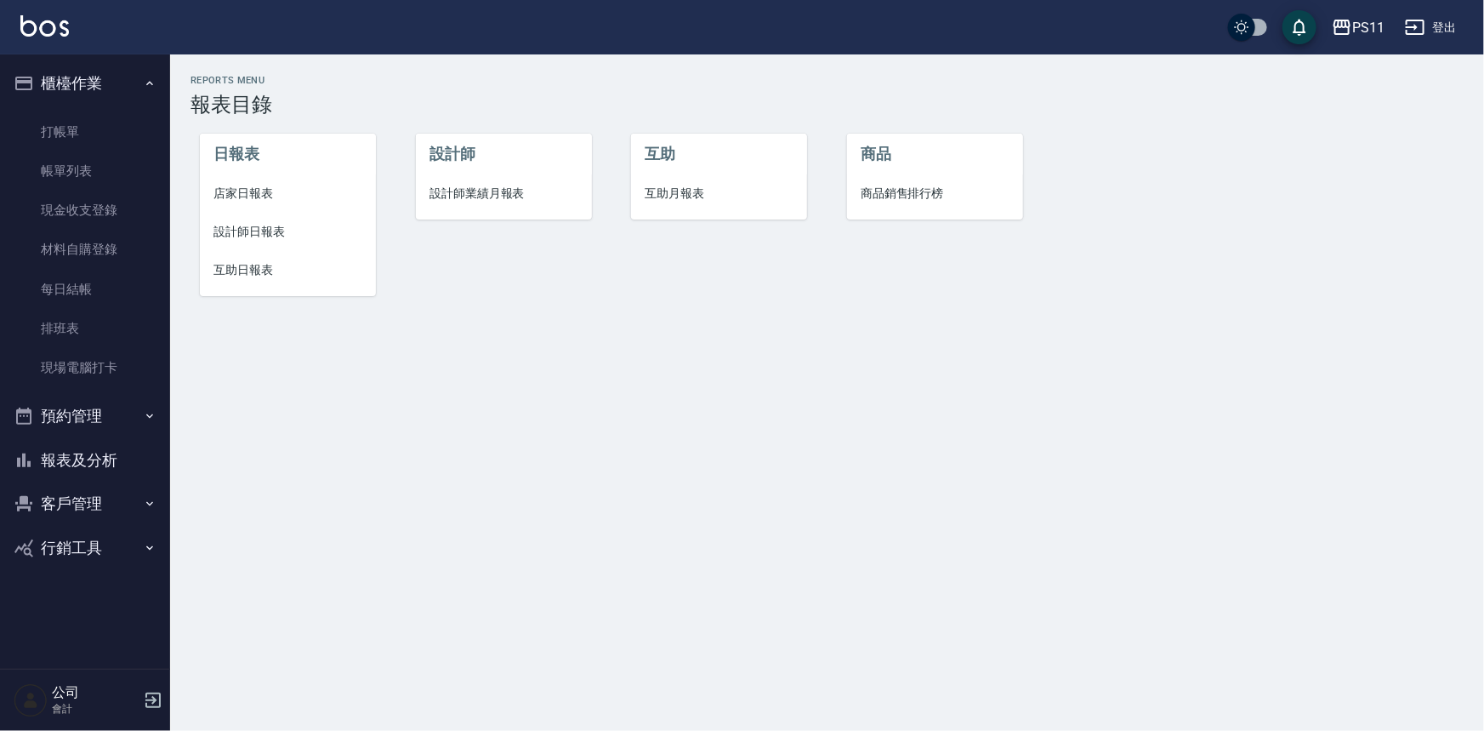
click at [255, 279] on li "互助日報表" at bounding box center [288, 270] width 176 height 38
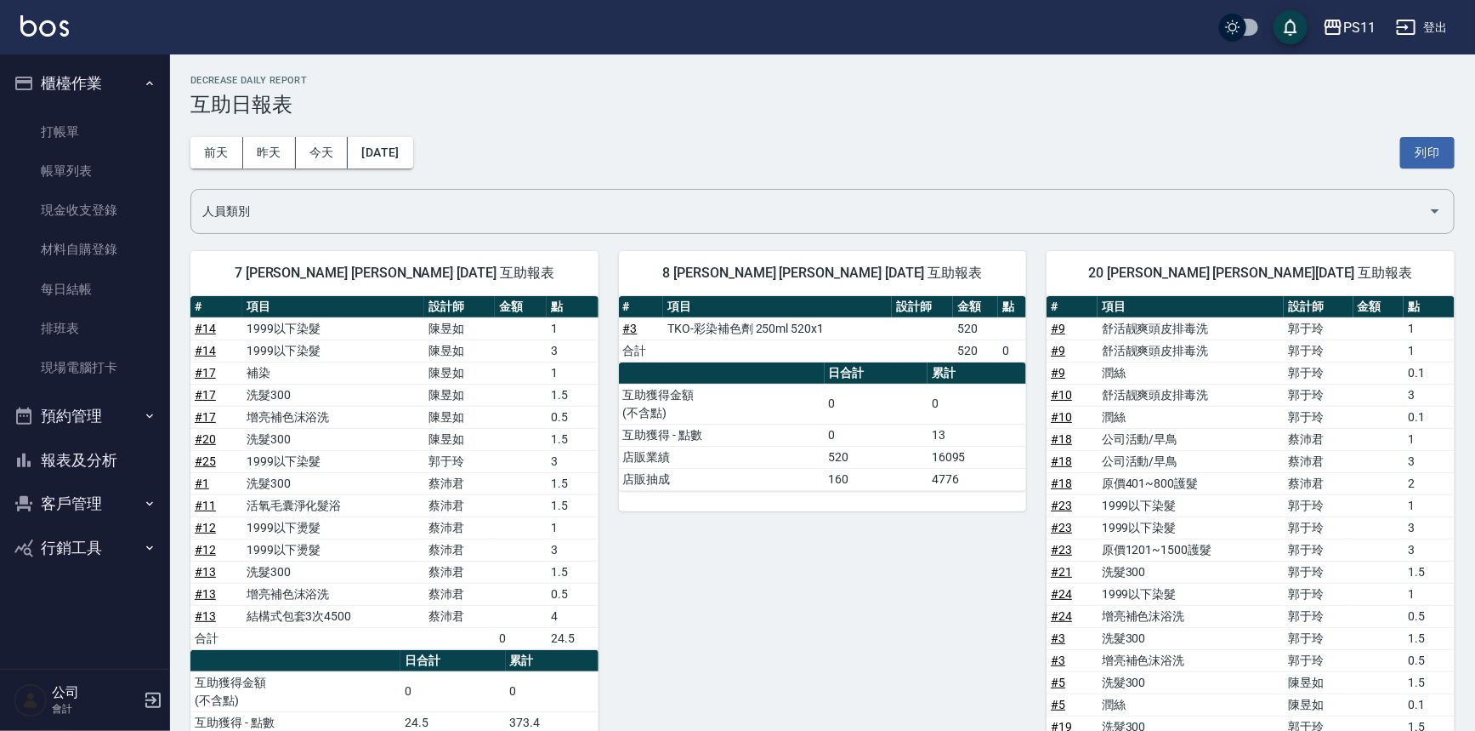
click at [884, 433] on td "0" at bounding box center [876, 435] width 103 height 22
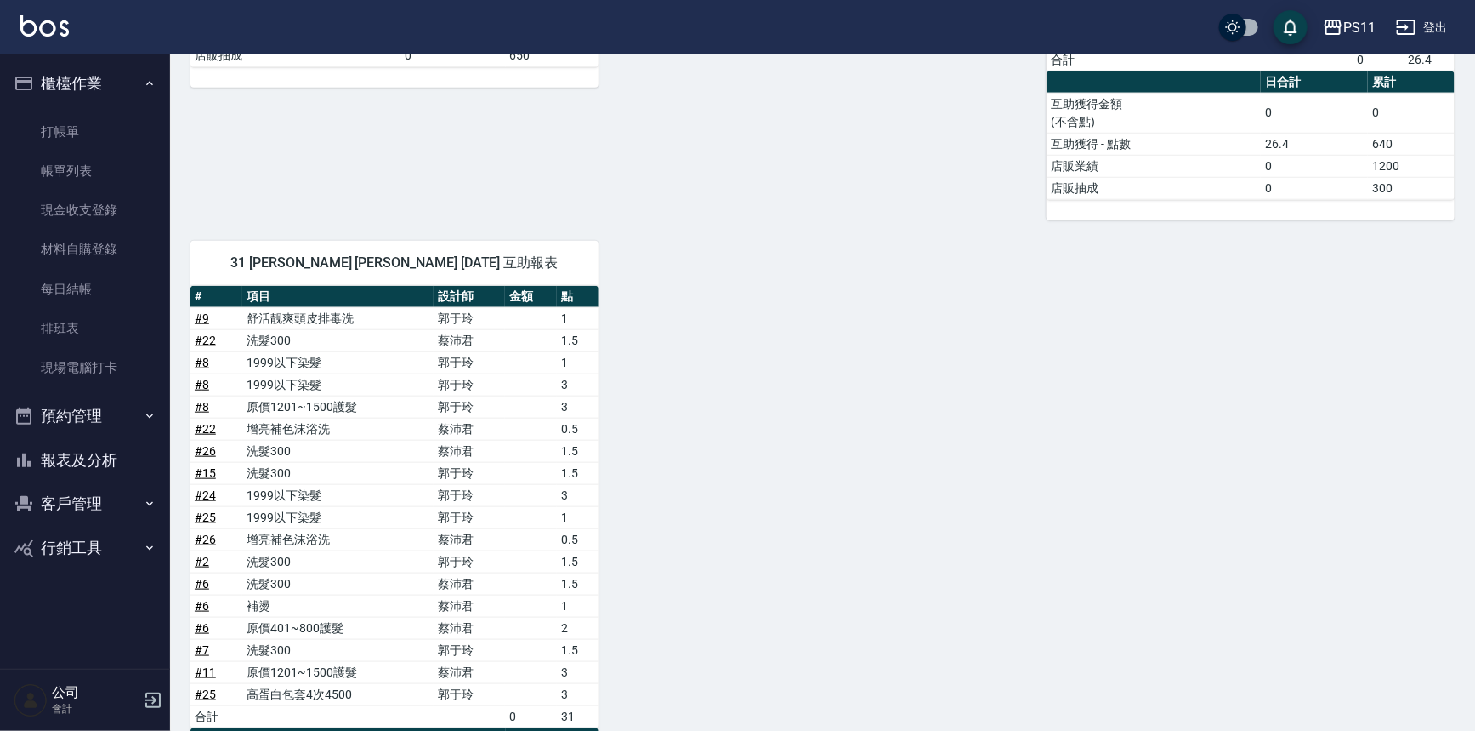
scroll to position [872, 0]
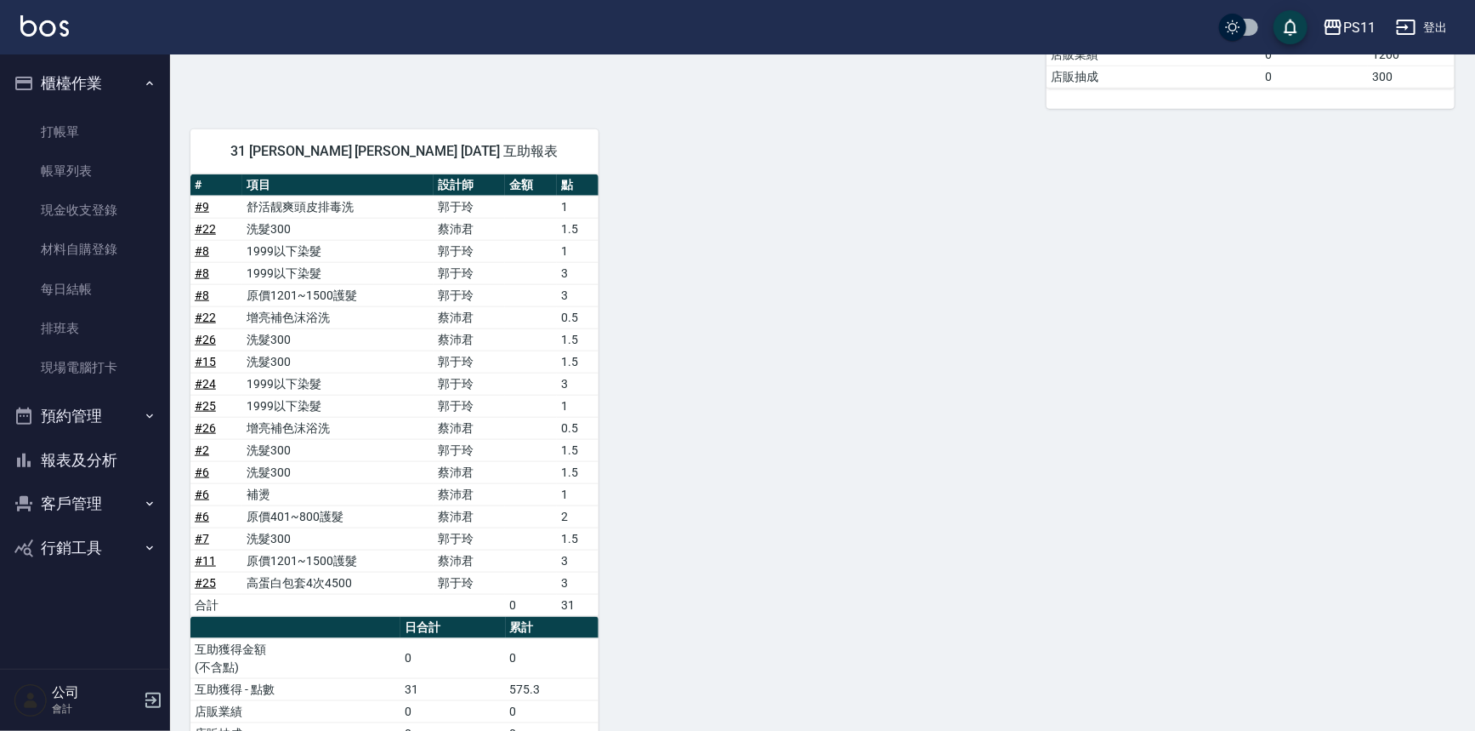
drag, startPoint x: 904, startPoint y: 543, endPoint x: 895, endPoint y: 397, distance: 146.5
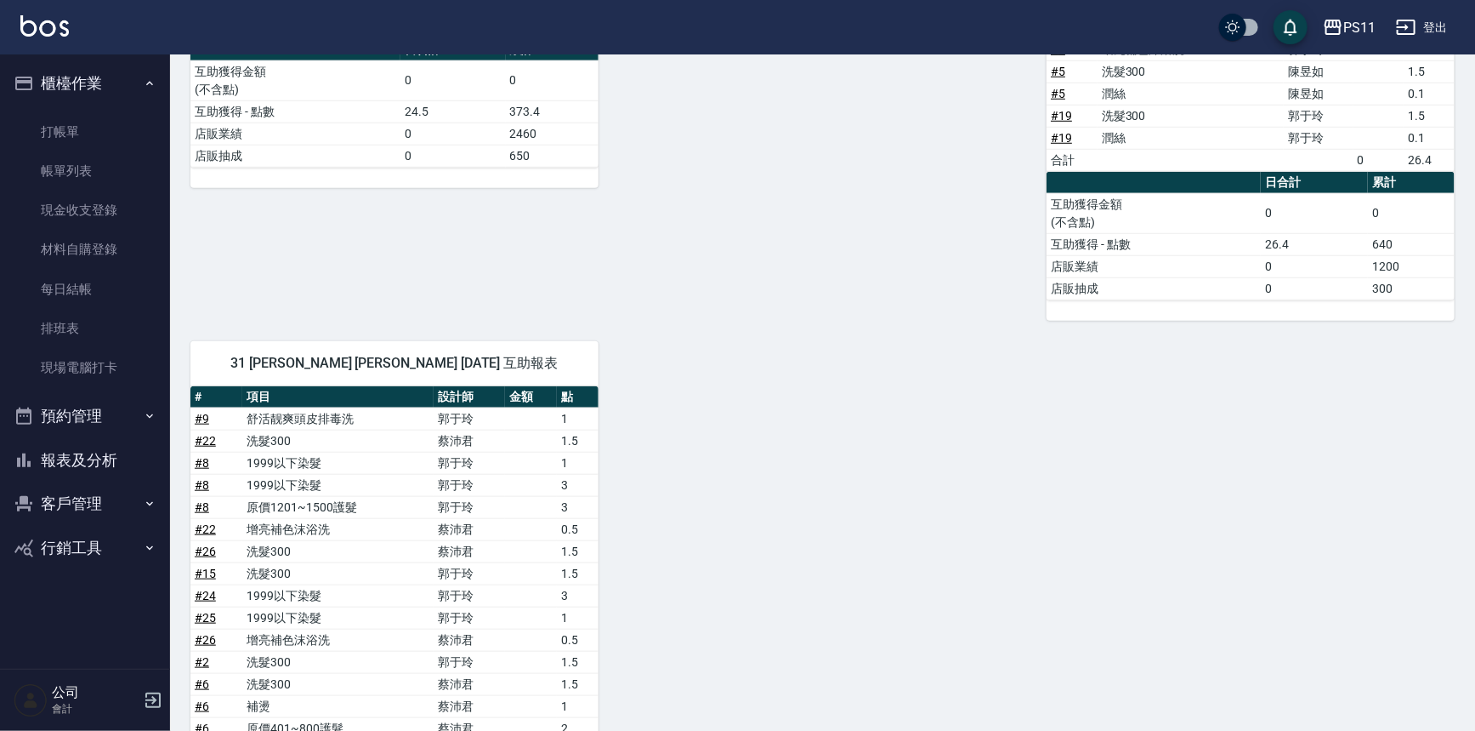
scroll to position [55, 0]
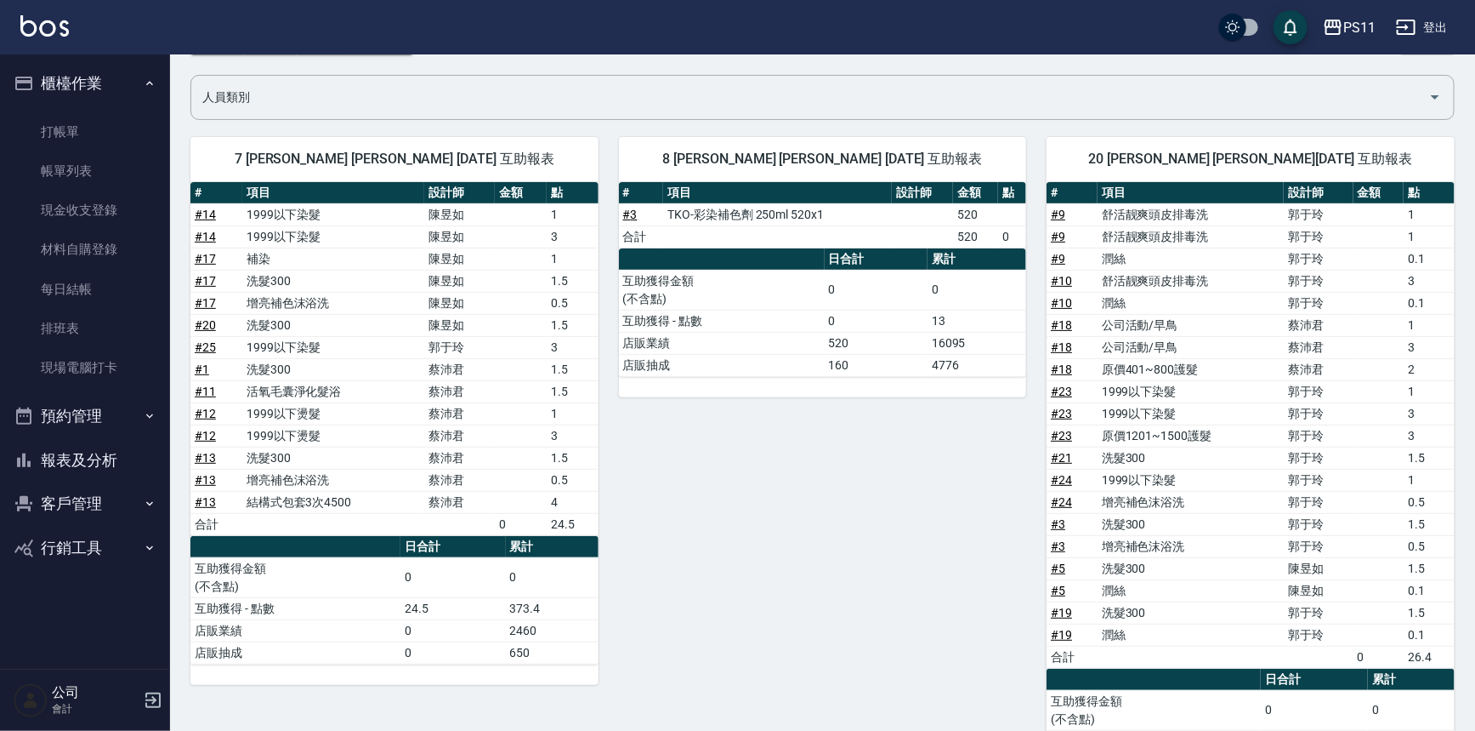
drag, startPoint x: 899, startPoint y: 515, endPoint x: 901, endPoint y: 362, distance: 153.1
